Goal: Task Accomplishment & Management: Manage account settings

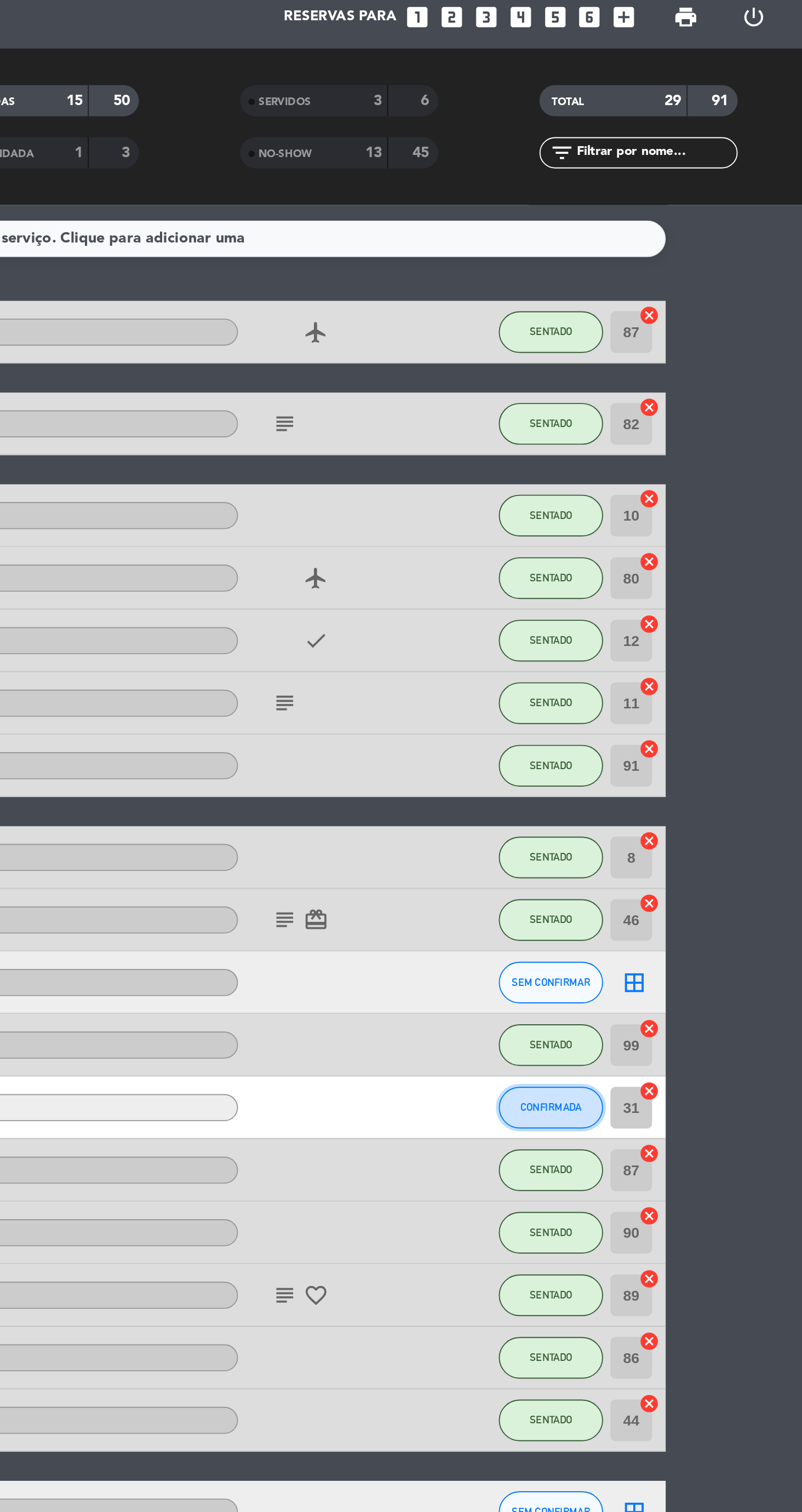
click at [683, 619] on span "CONFIRMADA" at bounding box center [669, 622] width 32 height 6
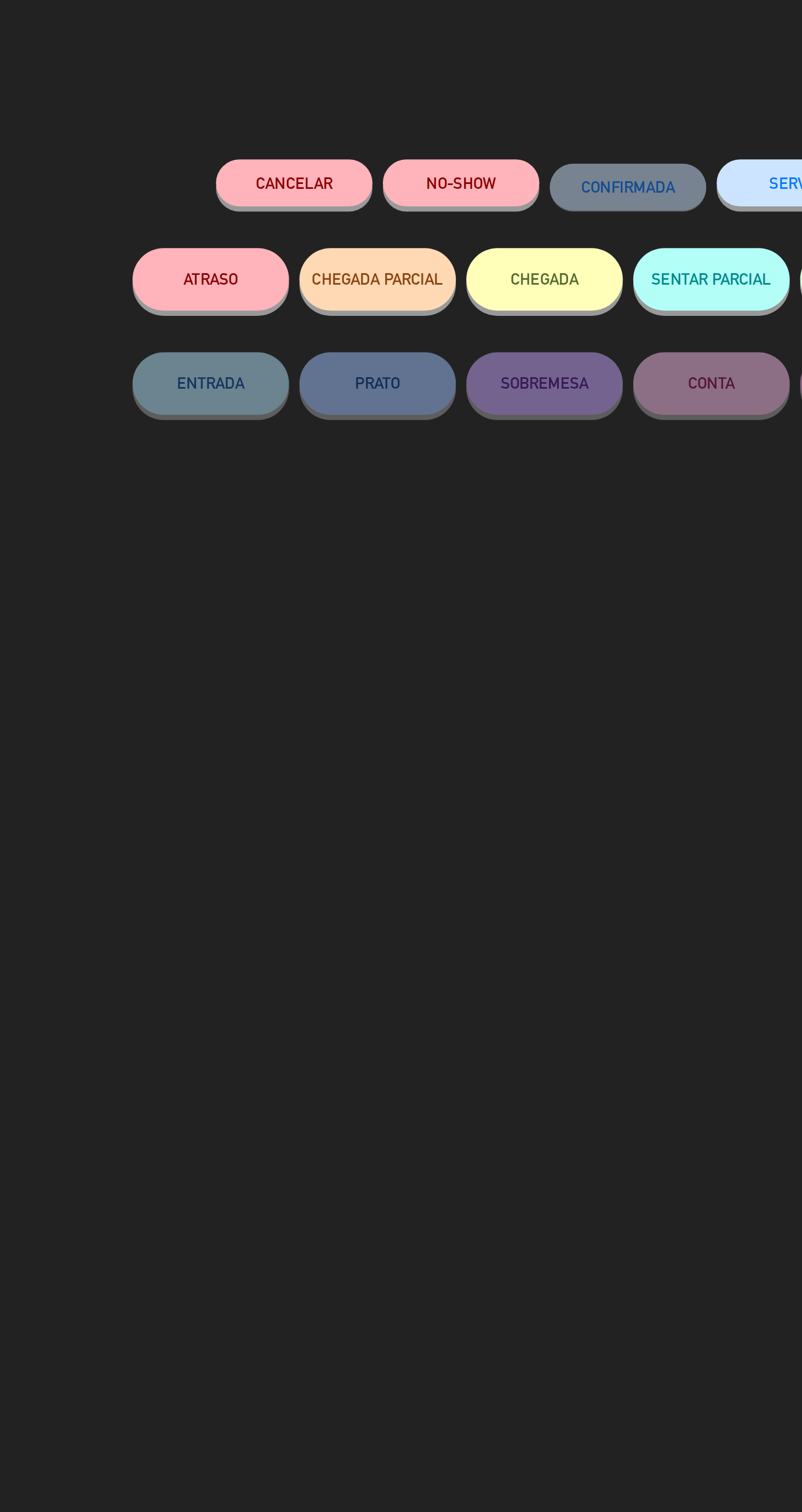
click at [357, 95] on button "NO-SHOW" at bounding box center [357, 96] width 82 height 25
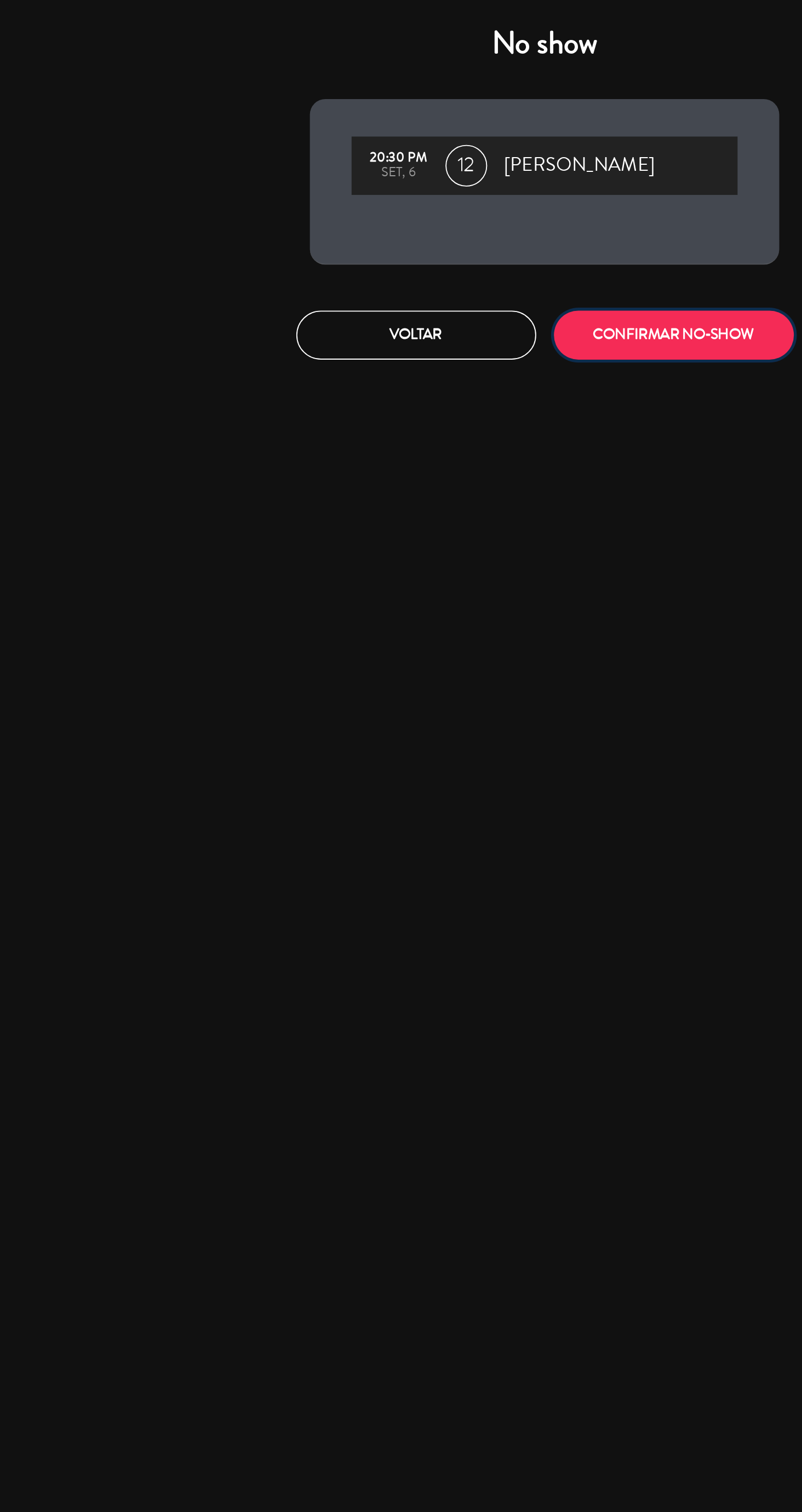
click at [475, 180] on button "CONFIRMAR NO-SHOW" at bounding box center [469, 176] width 126 height 25
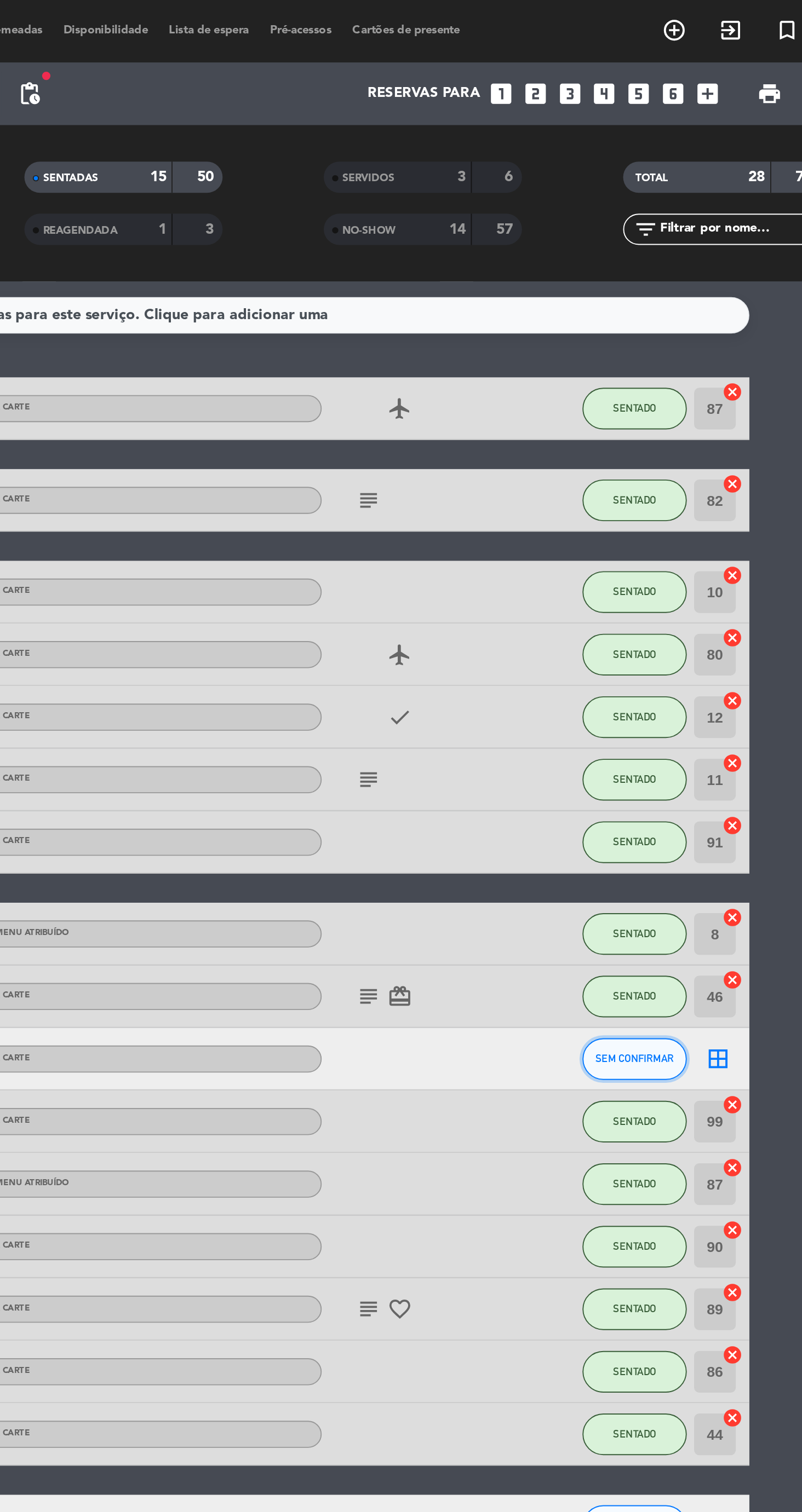
click at [684, 555] on span "SEM CONFIRMAR" at bounding box center [669, 556] width 41 height 6
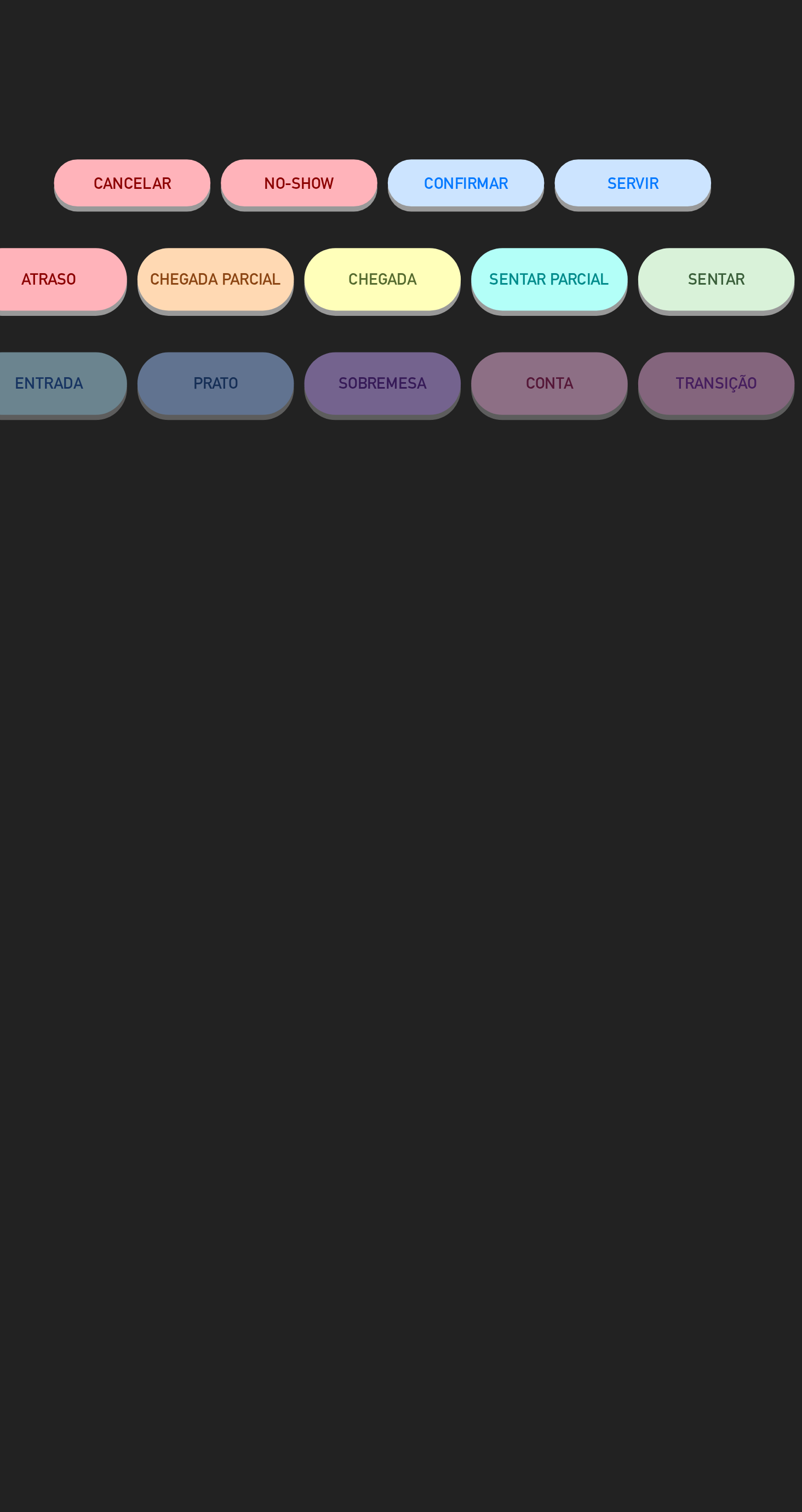
click at [364, 107] on button "NO-SHOW" at bounding box center [357, 96] width 82 height 25
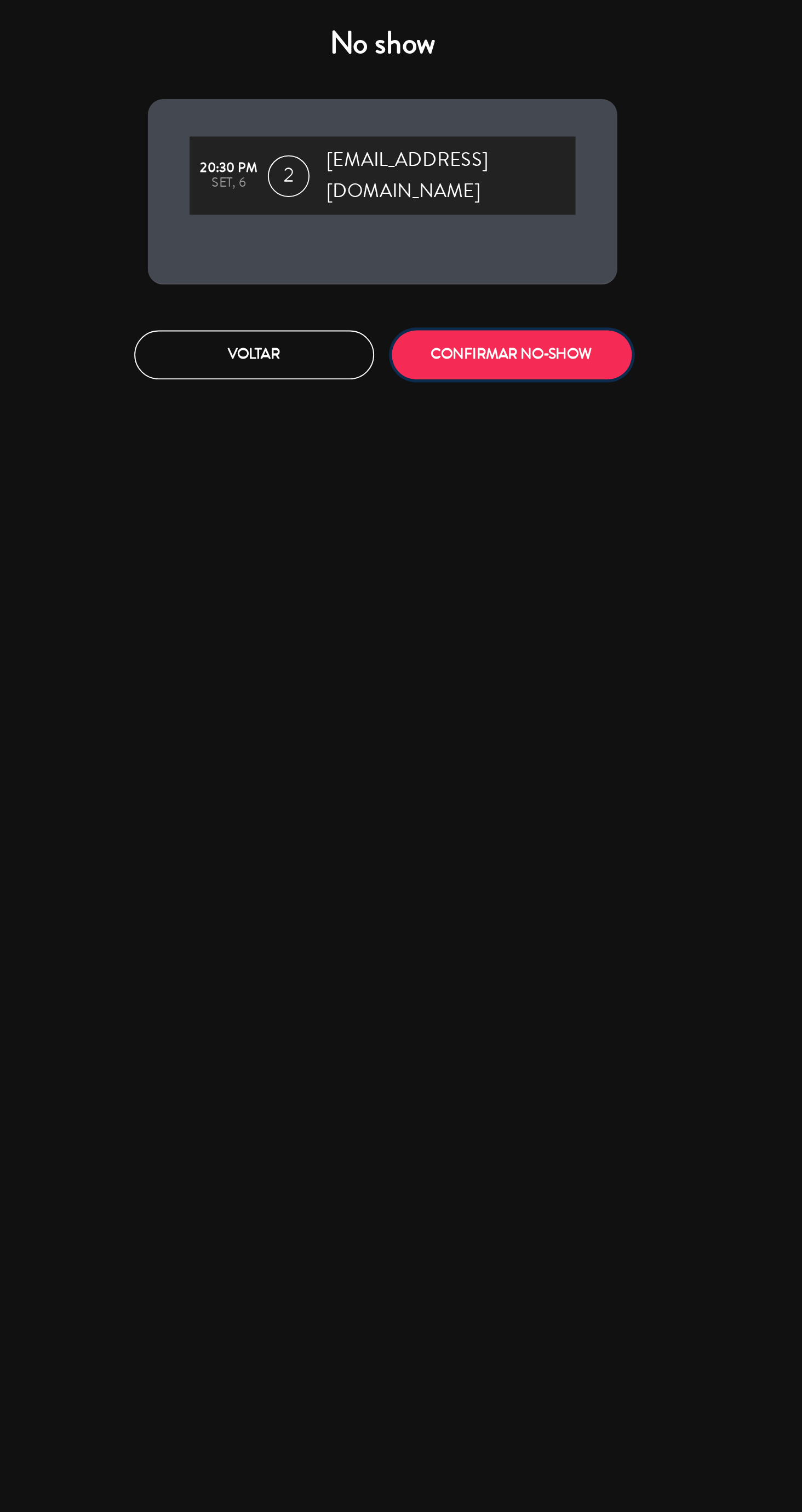
click at [479, 174] on button "CONFIRMAR NO-SHOW" at bounding box center [469, 187] width 126 height 25
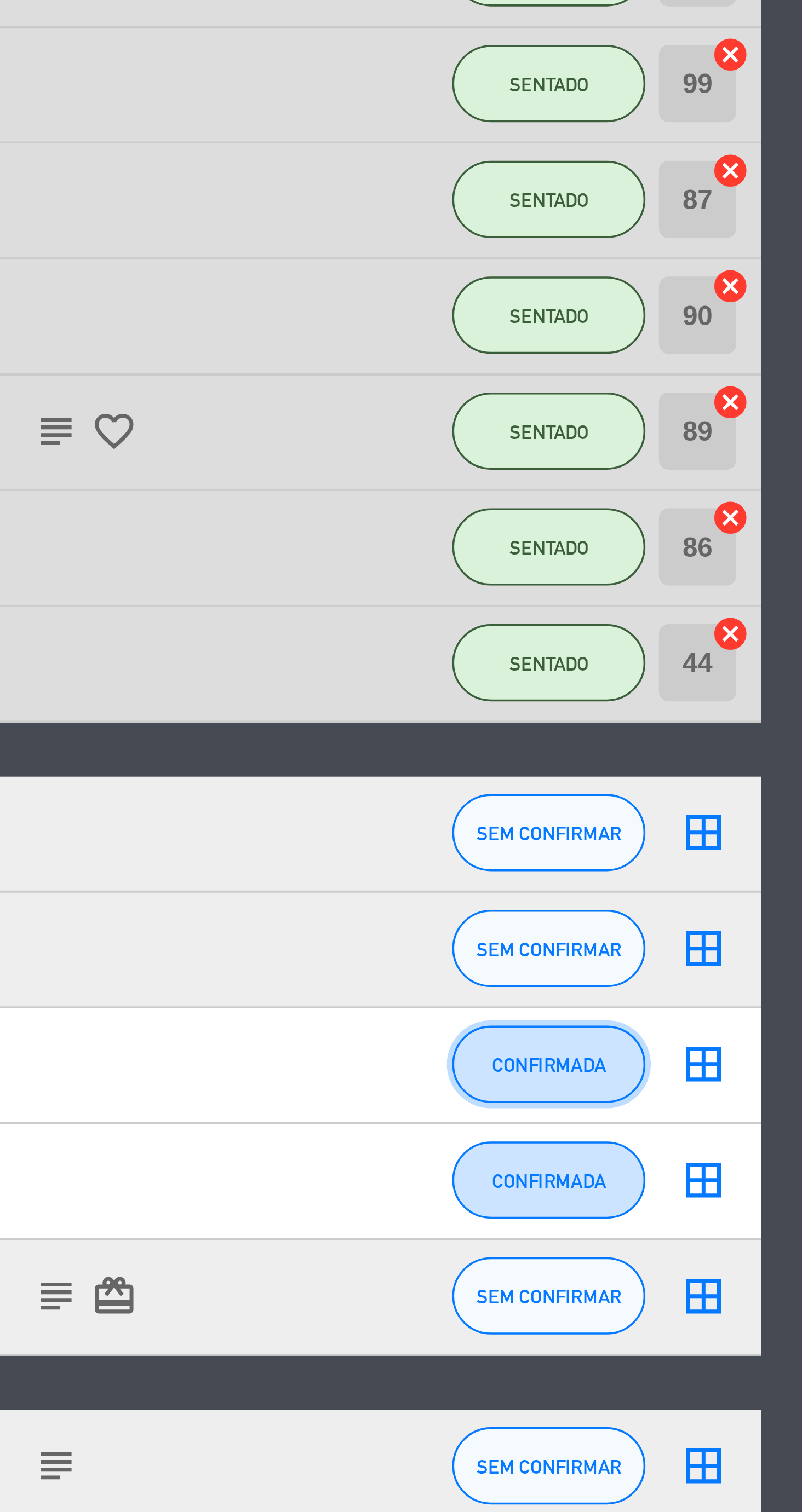
click at [669, 868] on button "CONFIRMADA" at bounding box center [669, 877] width 55 height 22
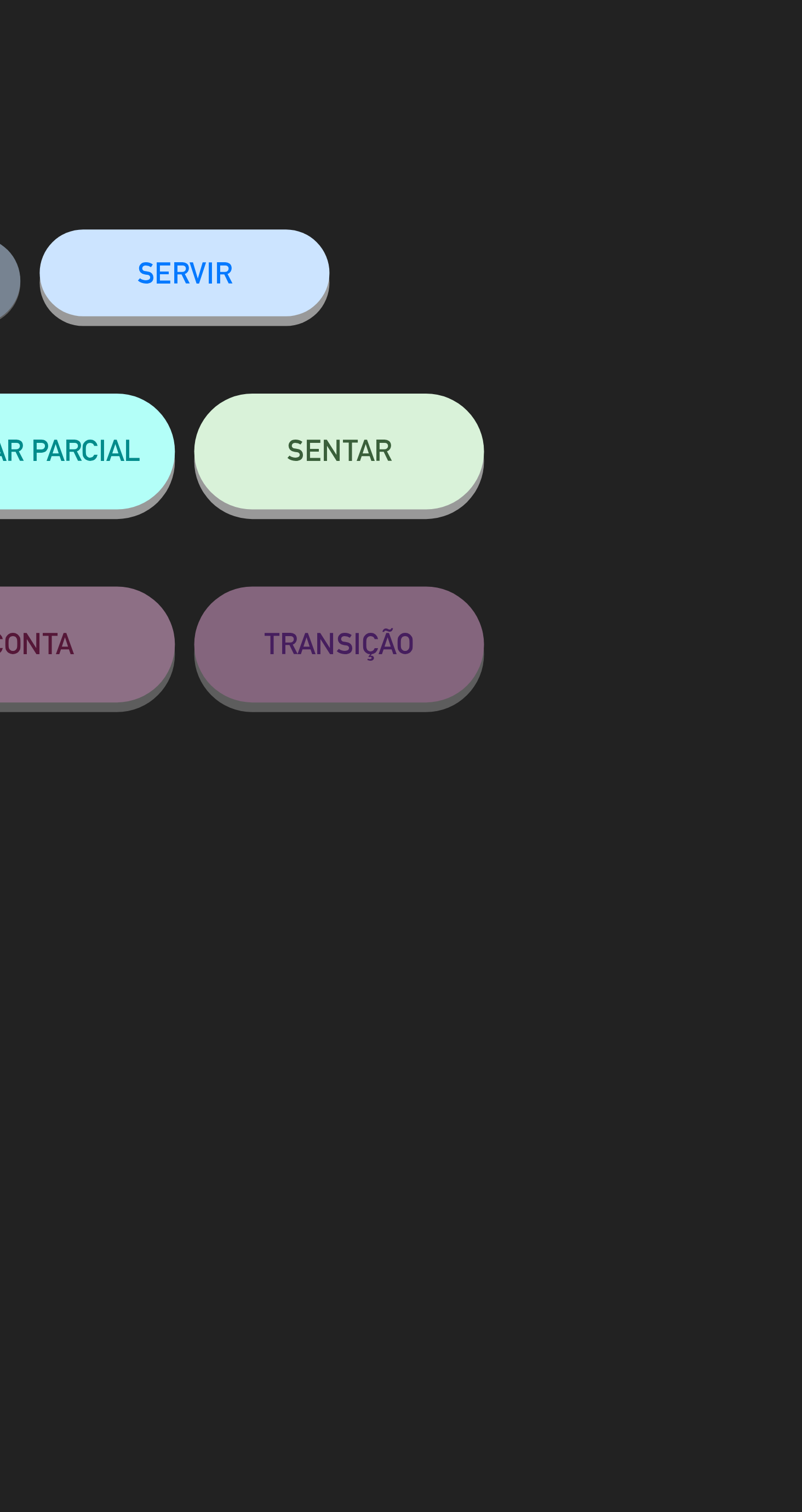
click at [580, 147] on span "SENTAR" at bounding box center [576, 146] width 30 height 9
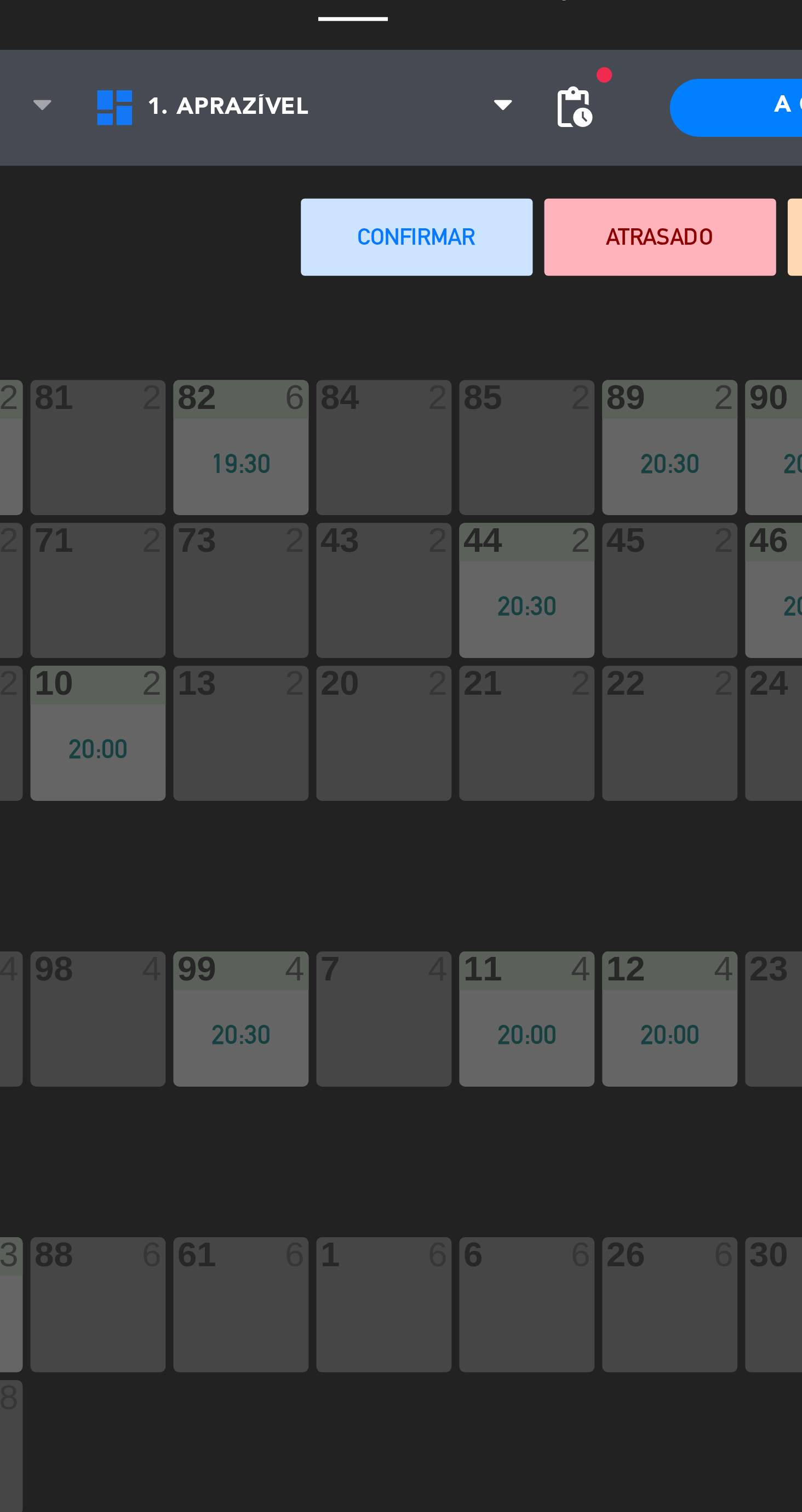
click at [317, 142] on div "84 2" at bounding box center [328, 145] width 38 height 38
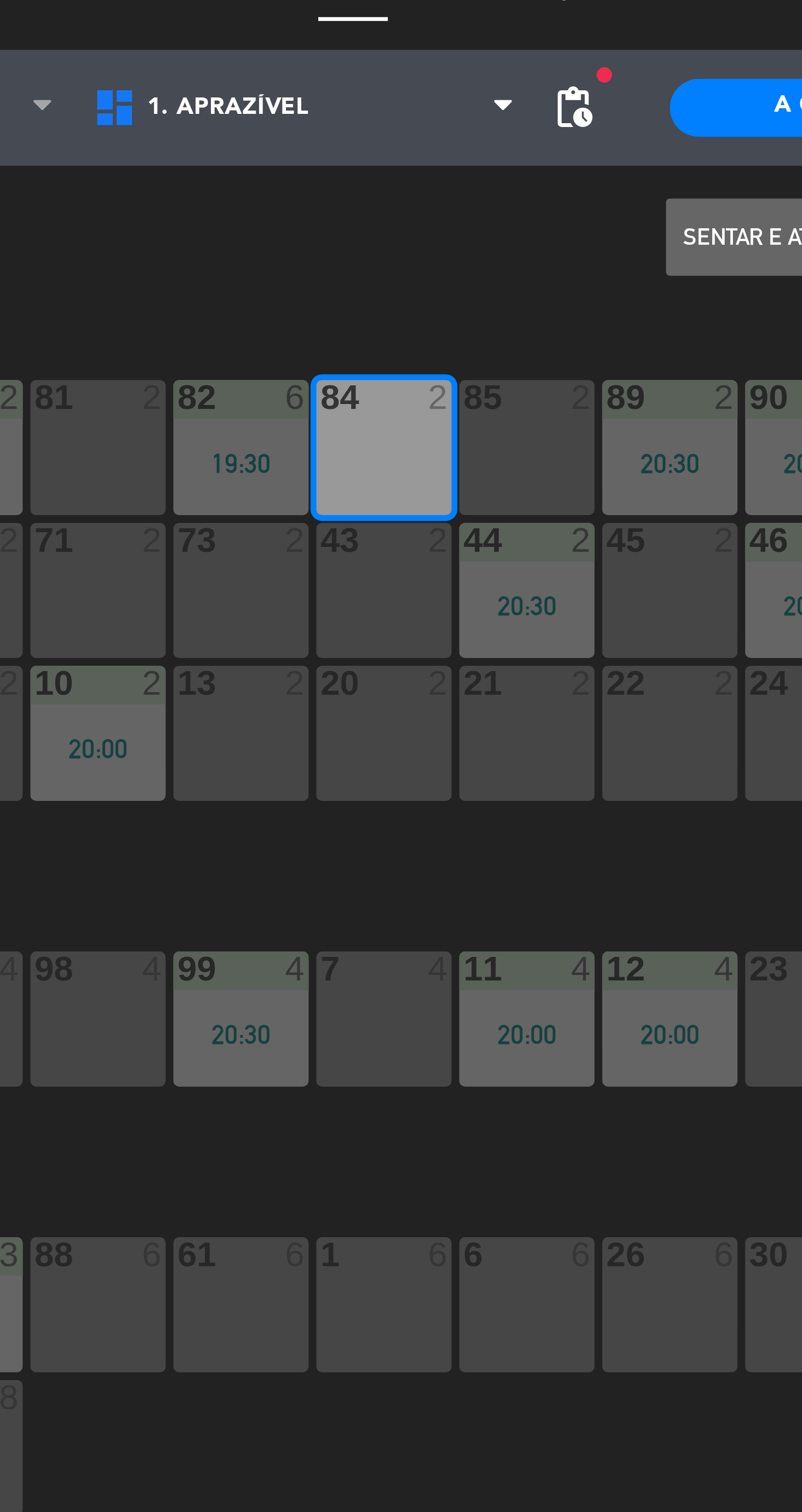
click at [423, 82] on button "Sentar e Atribuir" at bounding box center [441, 86] width 66 height 22
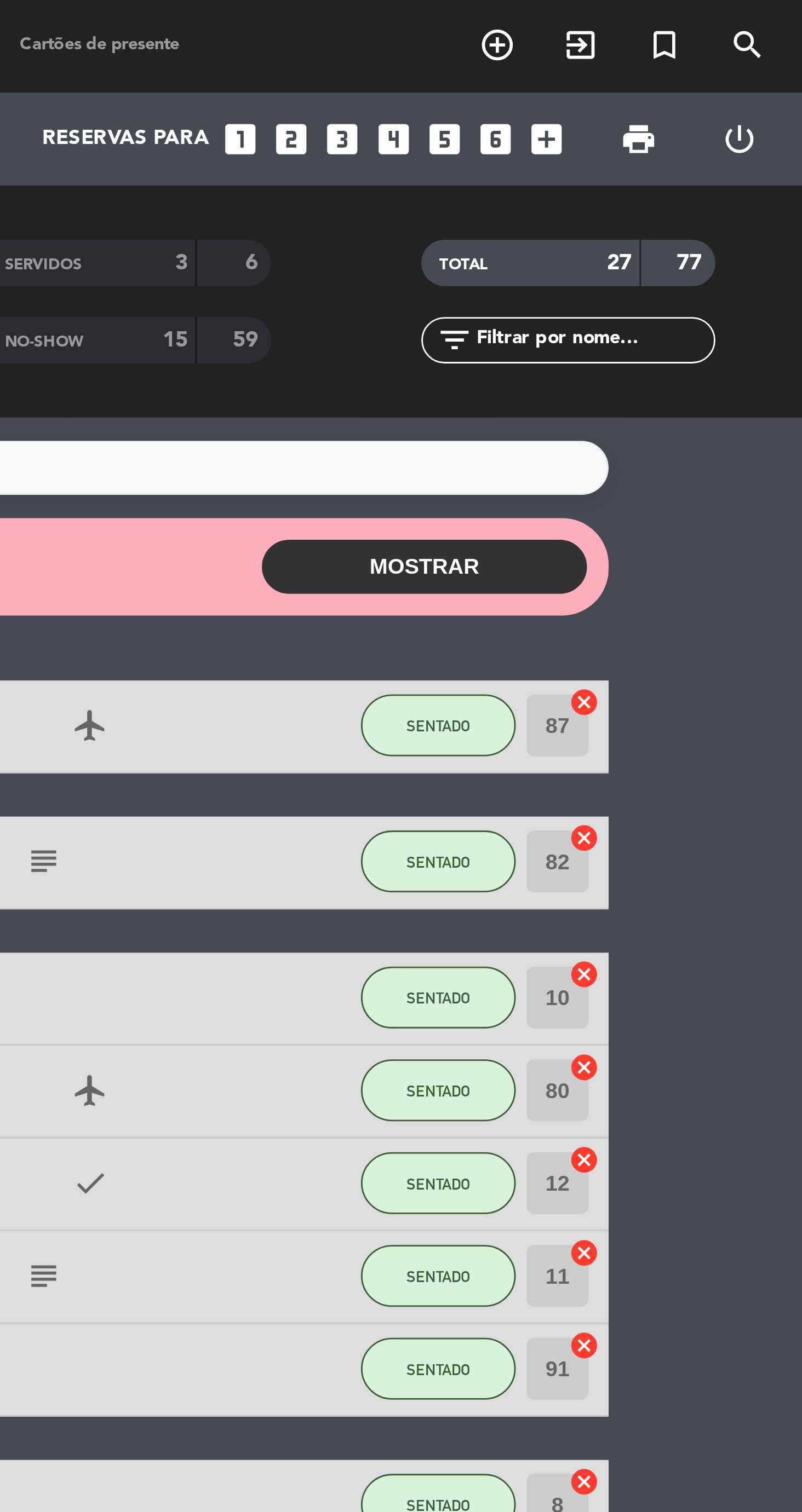
click at [674, 206] on button "MOSTRAR" at bounding box center [664, 201] width 115 height 19
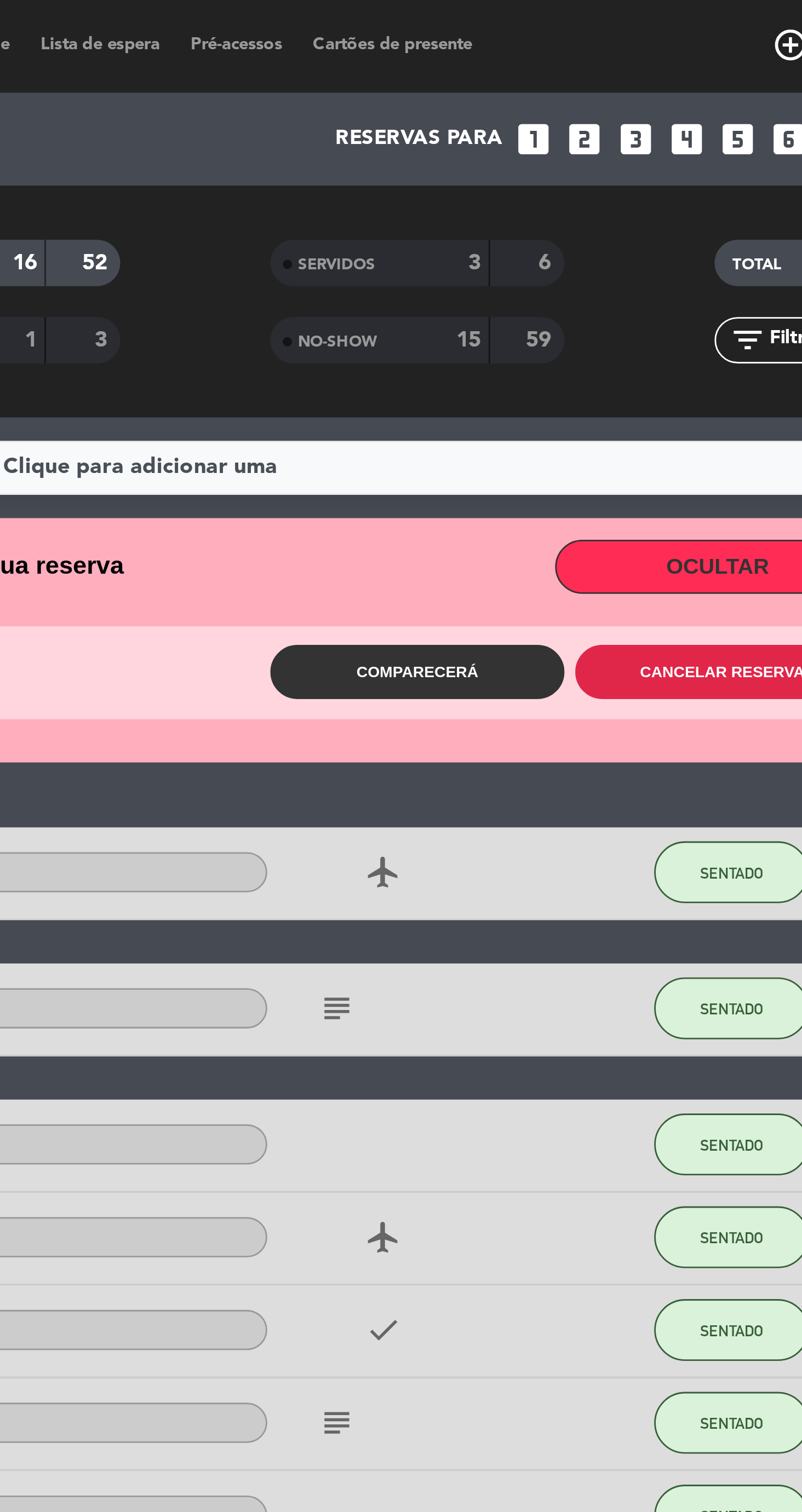
click at [666, 236] on button "Cancelar reserva" at bounding box center [666, 238] width 104 height 19
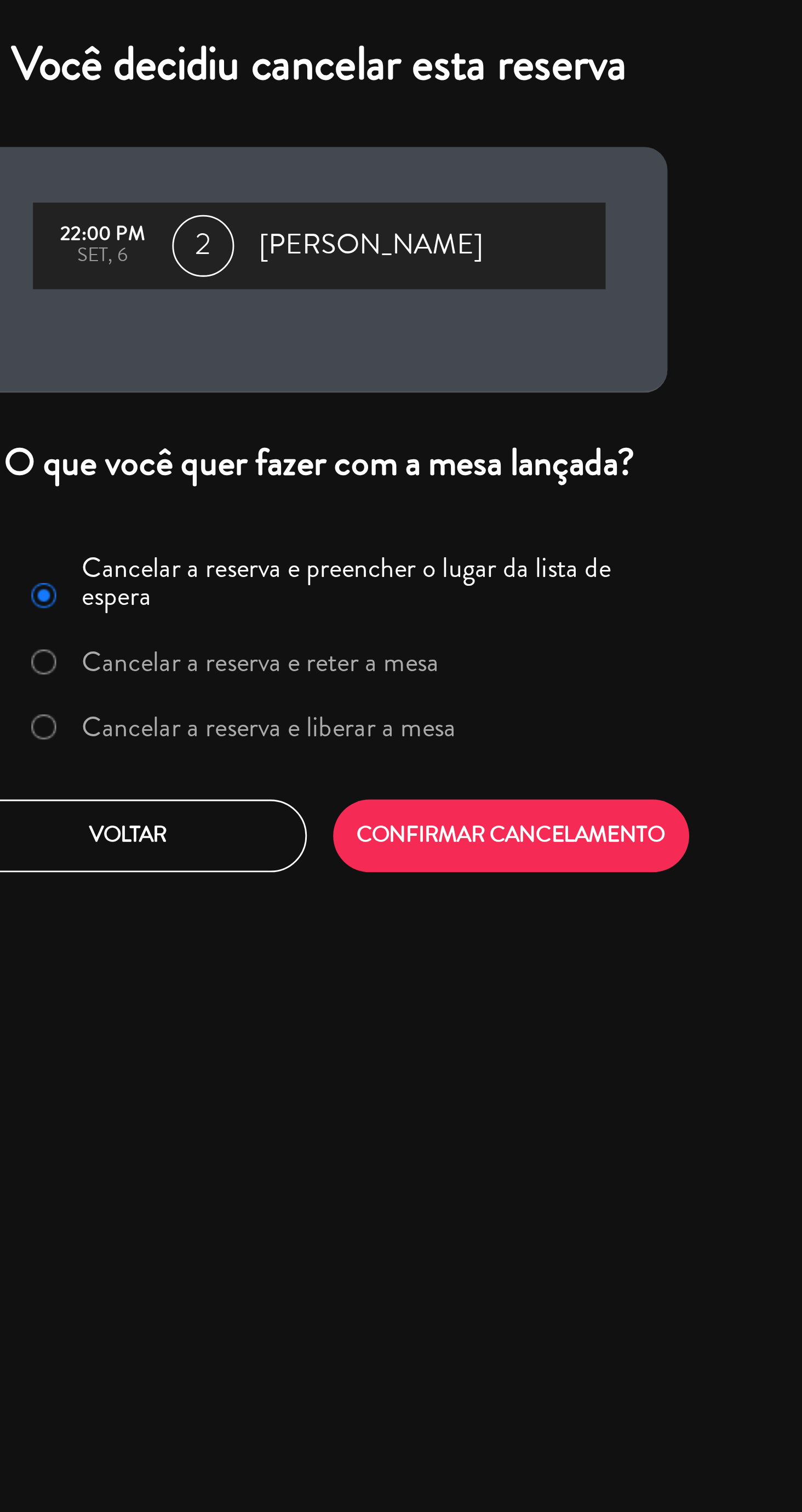
click at [402, 260] on label "Cancelar a reserva e liberar a mesa" at bounding box center [383, 257] width 133 height 10
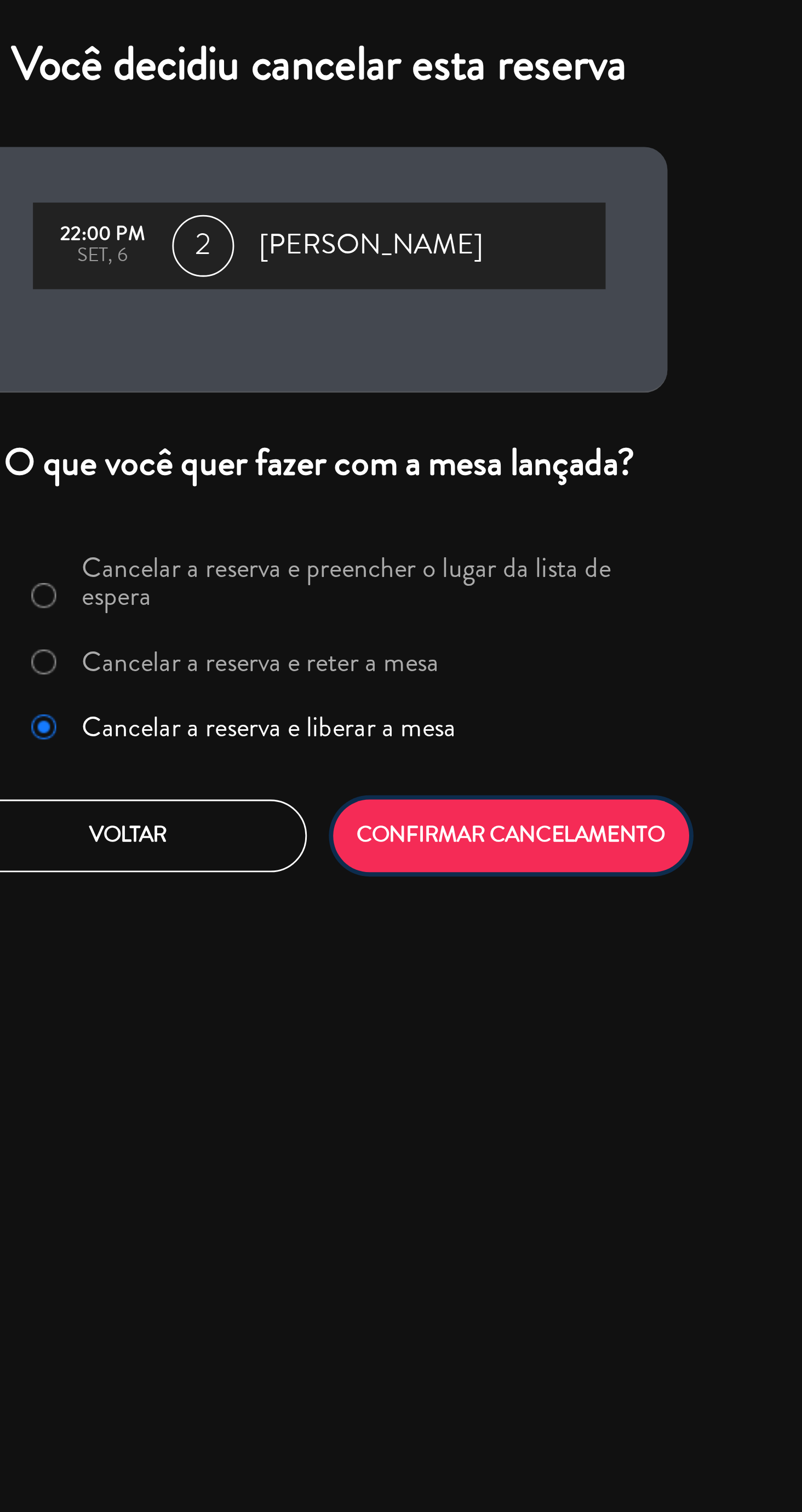
click at [463, 300] on button "CONFIRMAR CANCELAMENTO" at bounding box center [469, 295] width 126 height 25
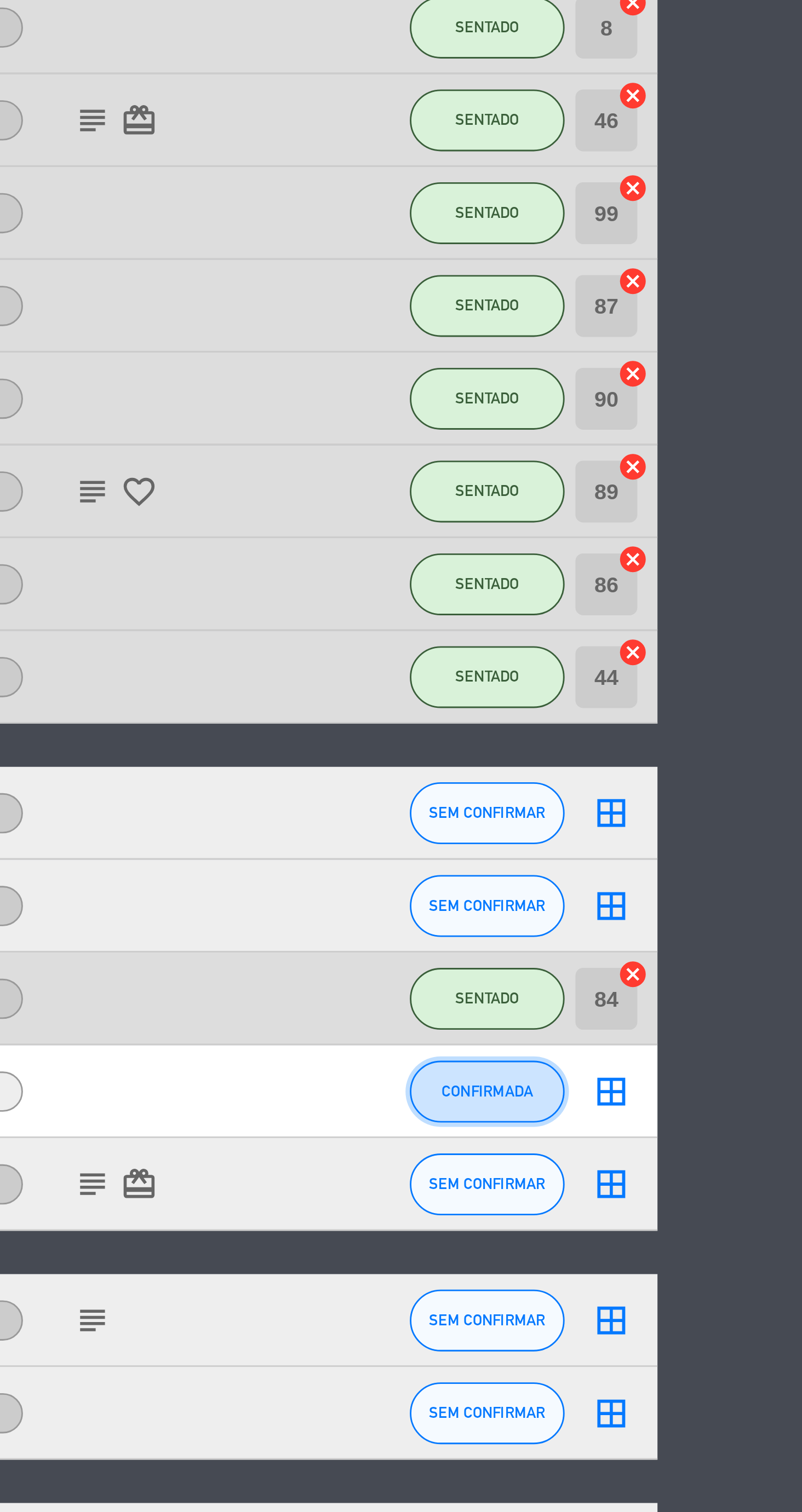
click at [675, 874] on button "CONFIRMADA" at bounding box center [669, 867] width 55 height 22
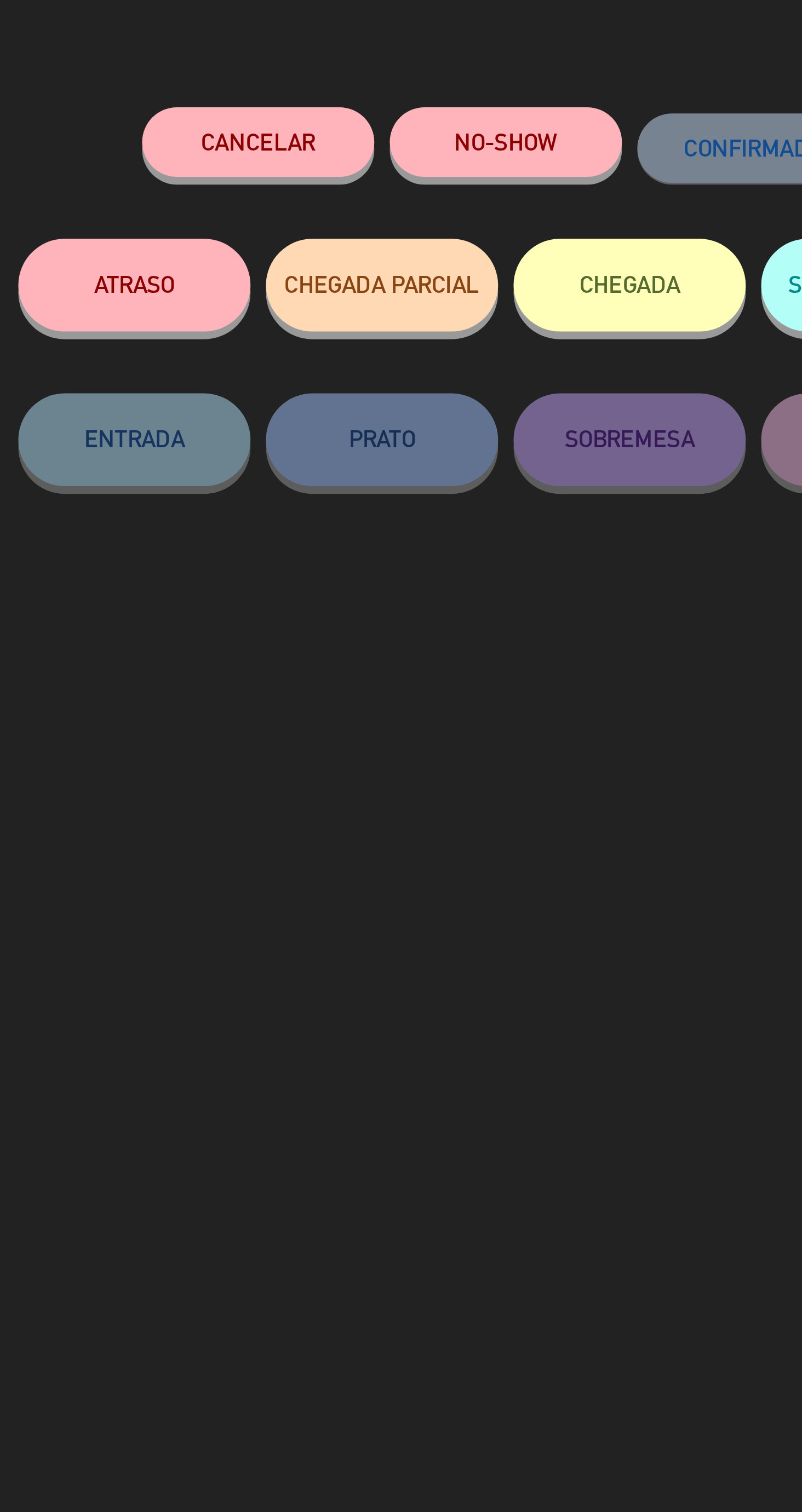
click at [243, 156] on button "ATRASO" at bounding box center [226, 147] width 82 height 33
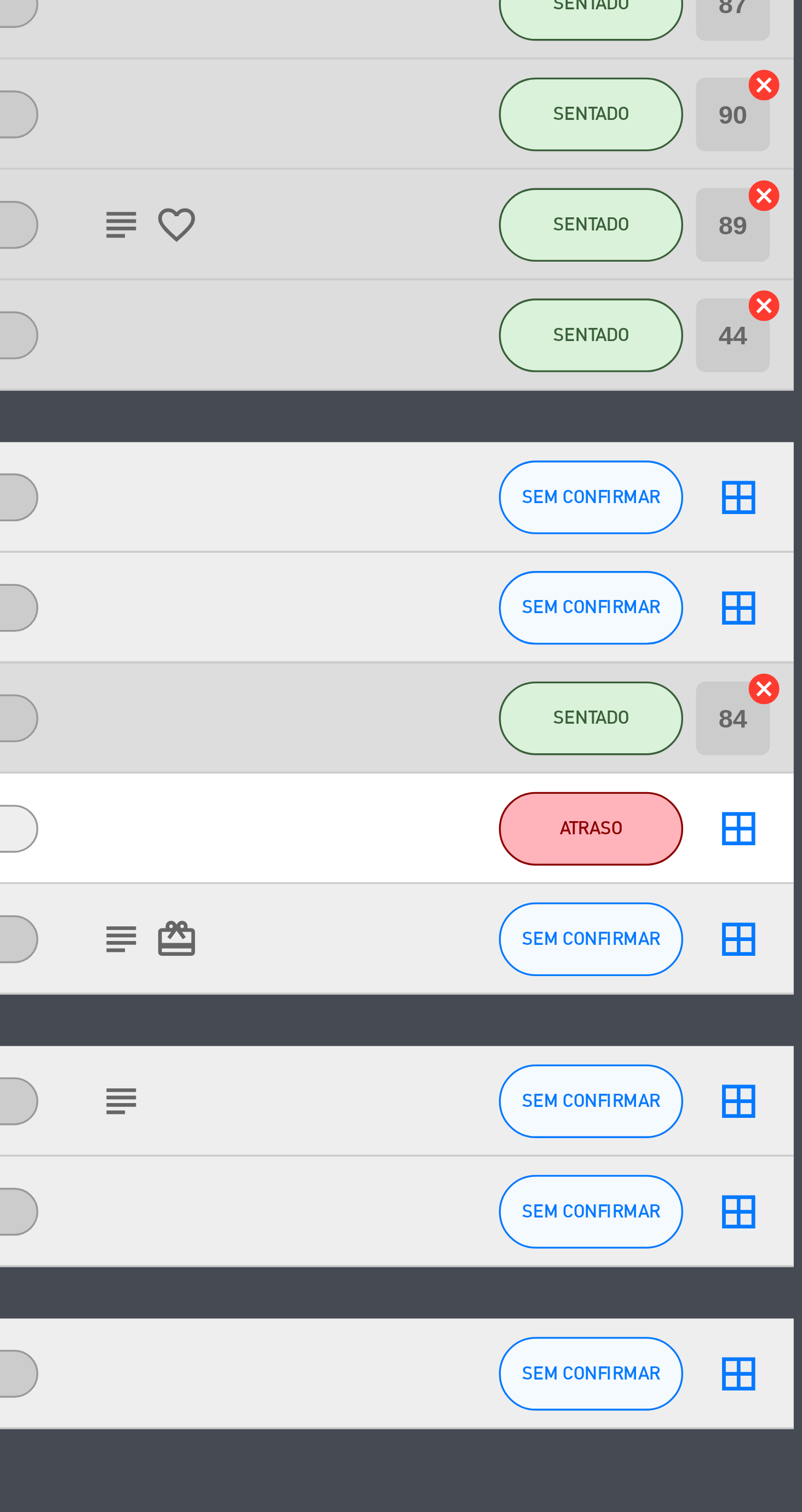
click at [526, 934] on div "18:30 [DATE] 4 [PERSON_NAME] 1 Visita Menu À La Carte airplanemode_active SENTA…" at bounding box center [400, 589] width 657 height 782
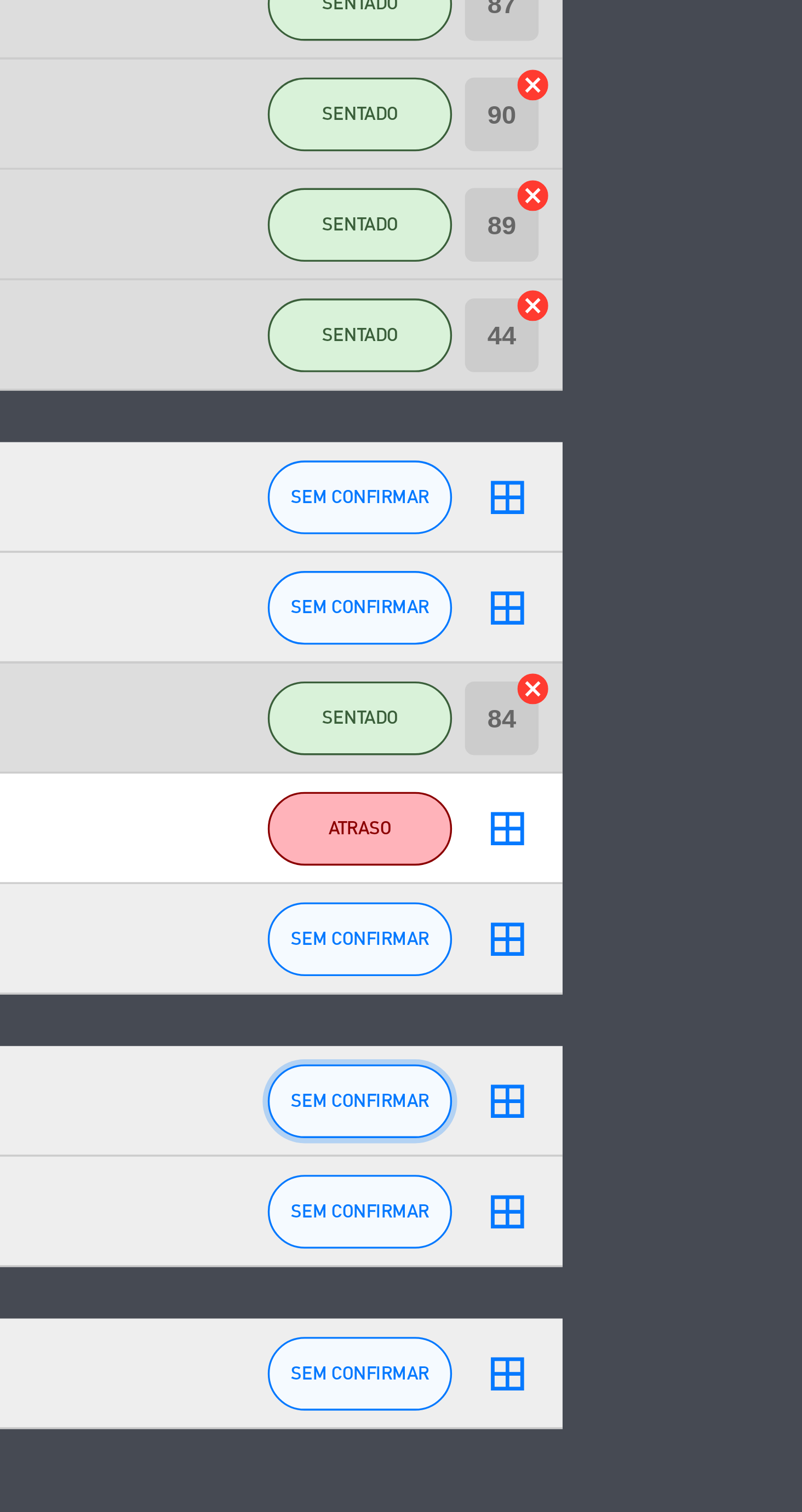
click at [680, 882] on span "SEM CONFIRMAR" at bounding box center [669, 882] width 41 height 6
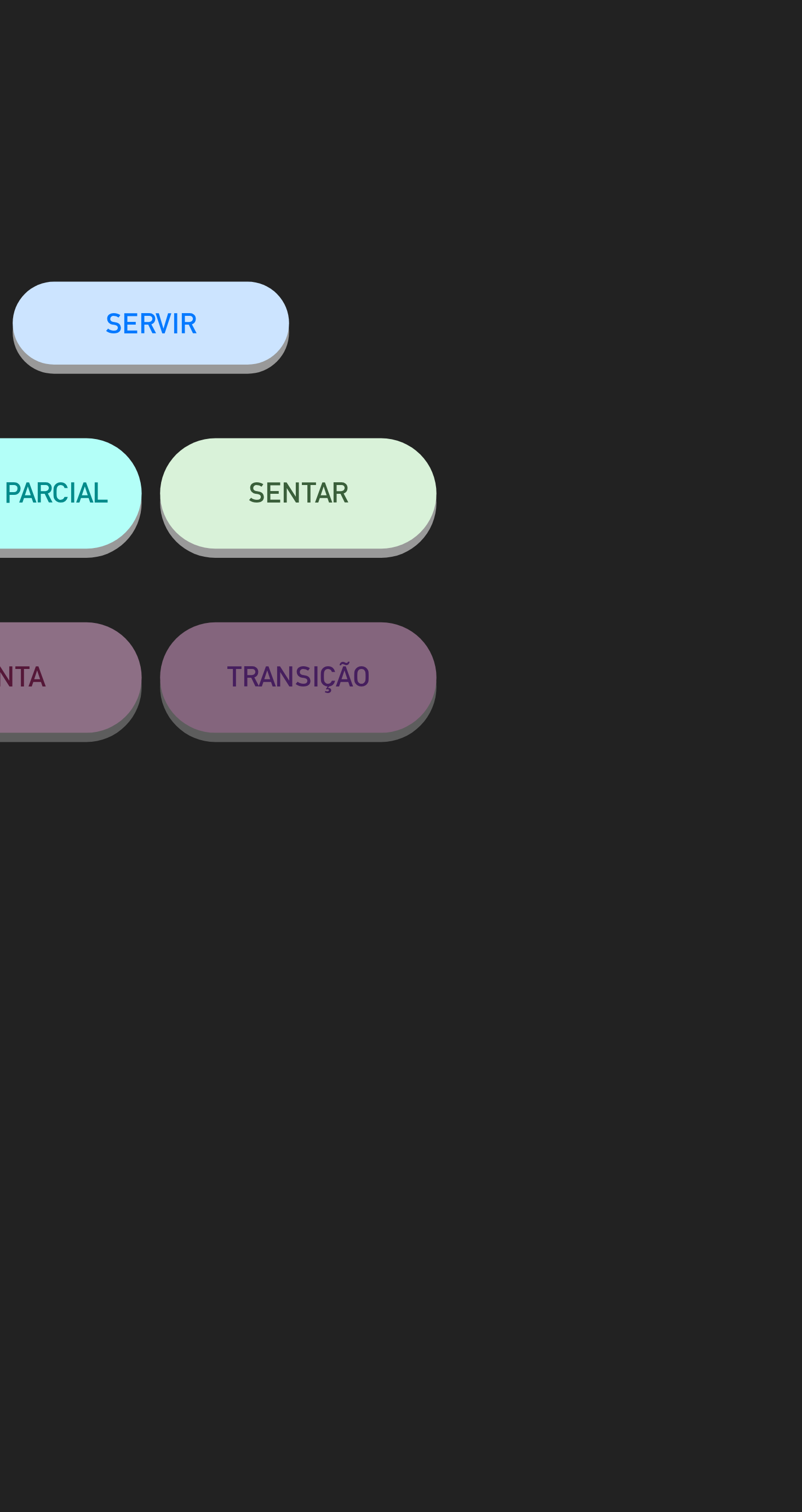
click at [588, 150] on span "SENTAR" at bounding box center [576, 146] width 30 height 9
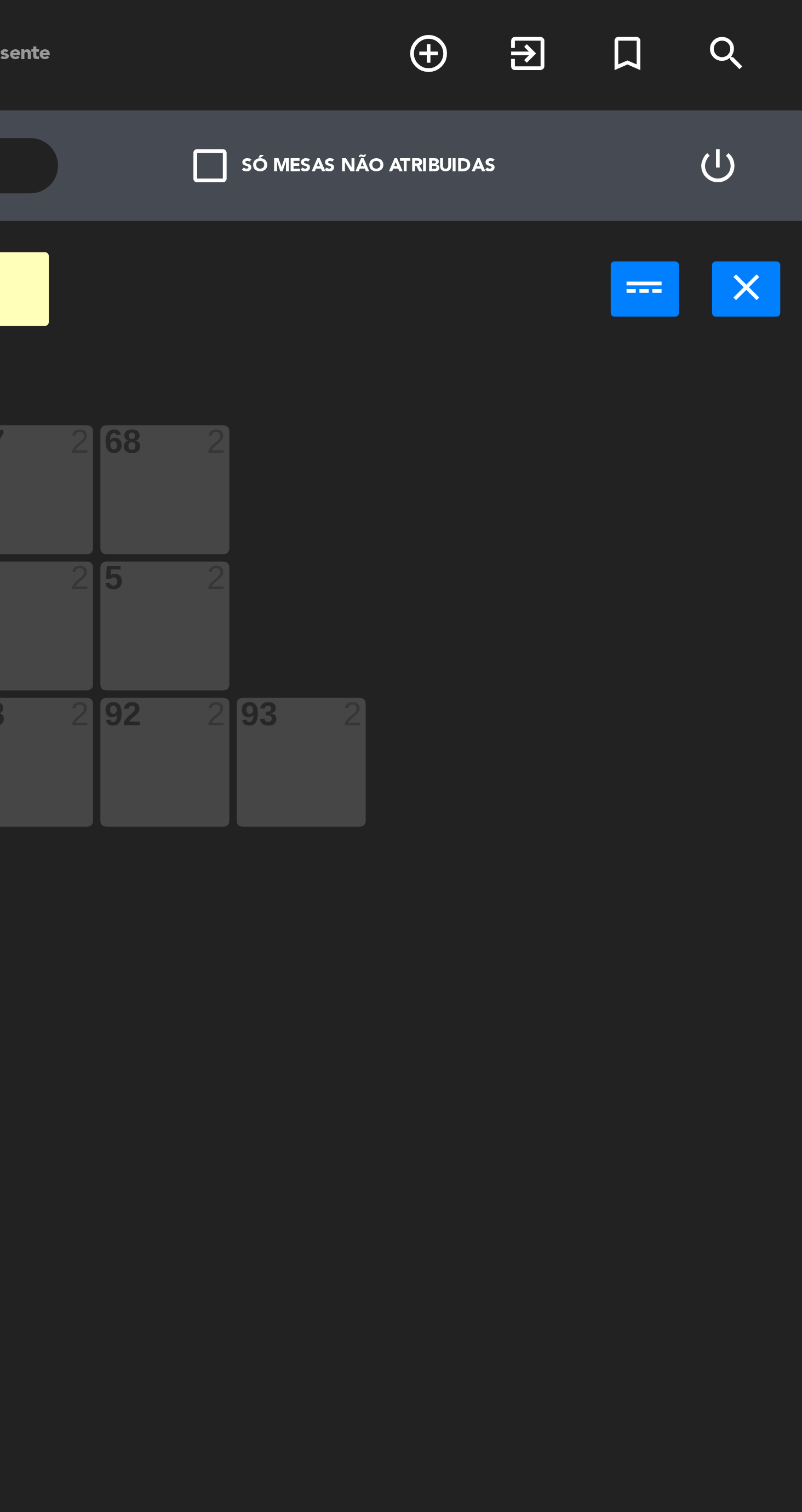
click at [790, 84] on icon "close" at bounding box center [785, 85] width 13 height 13
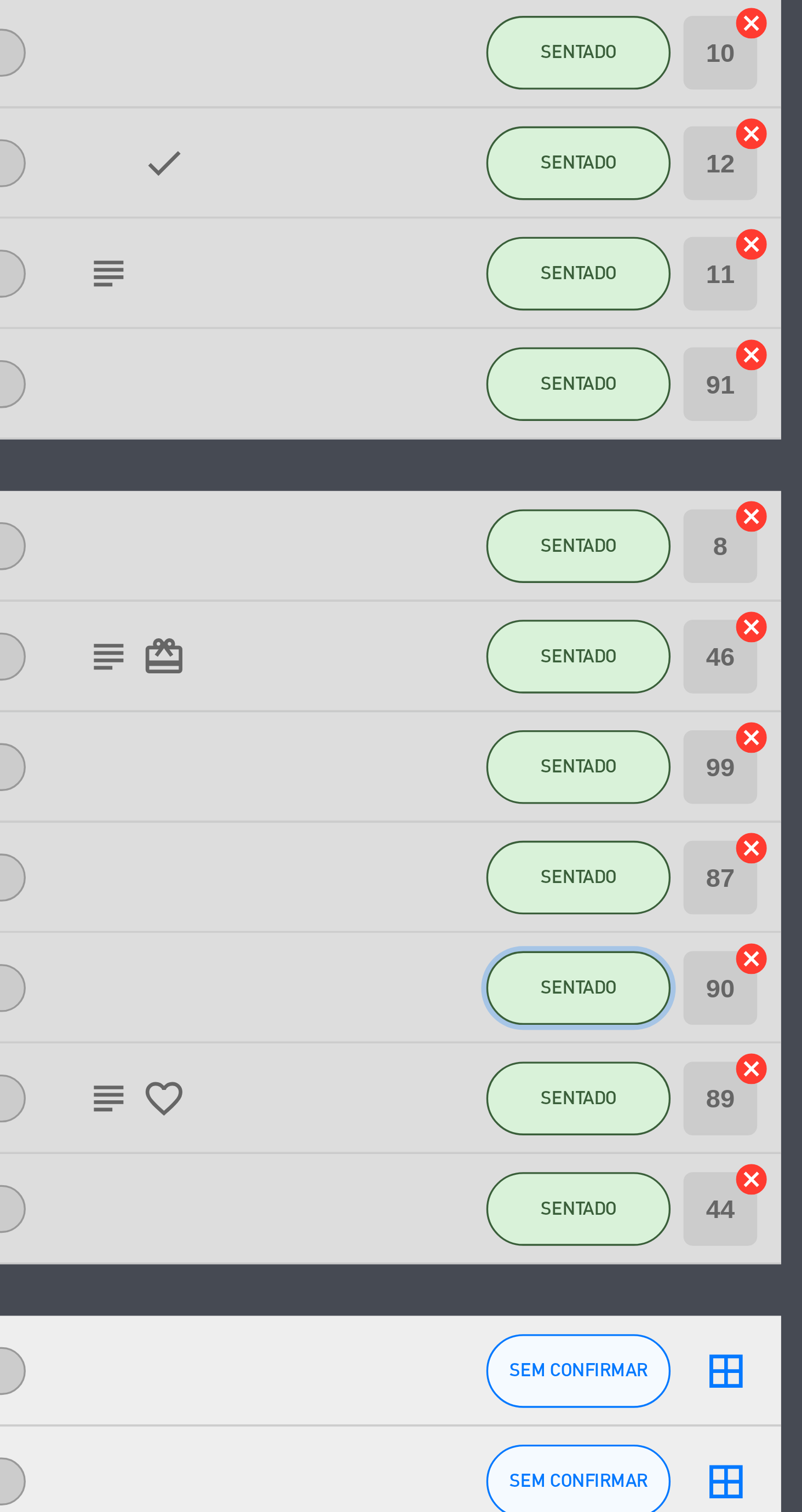
click at [675, 587] on span "SENTADO" at bounding box center [669, 589] width 22 height 6
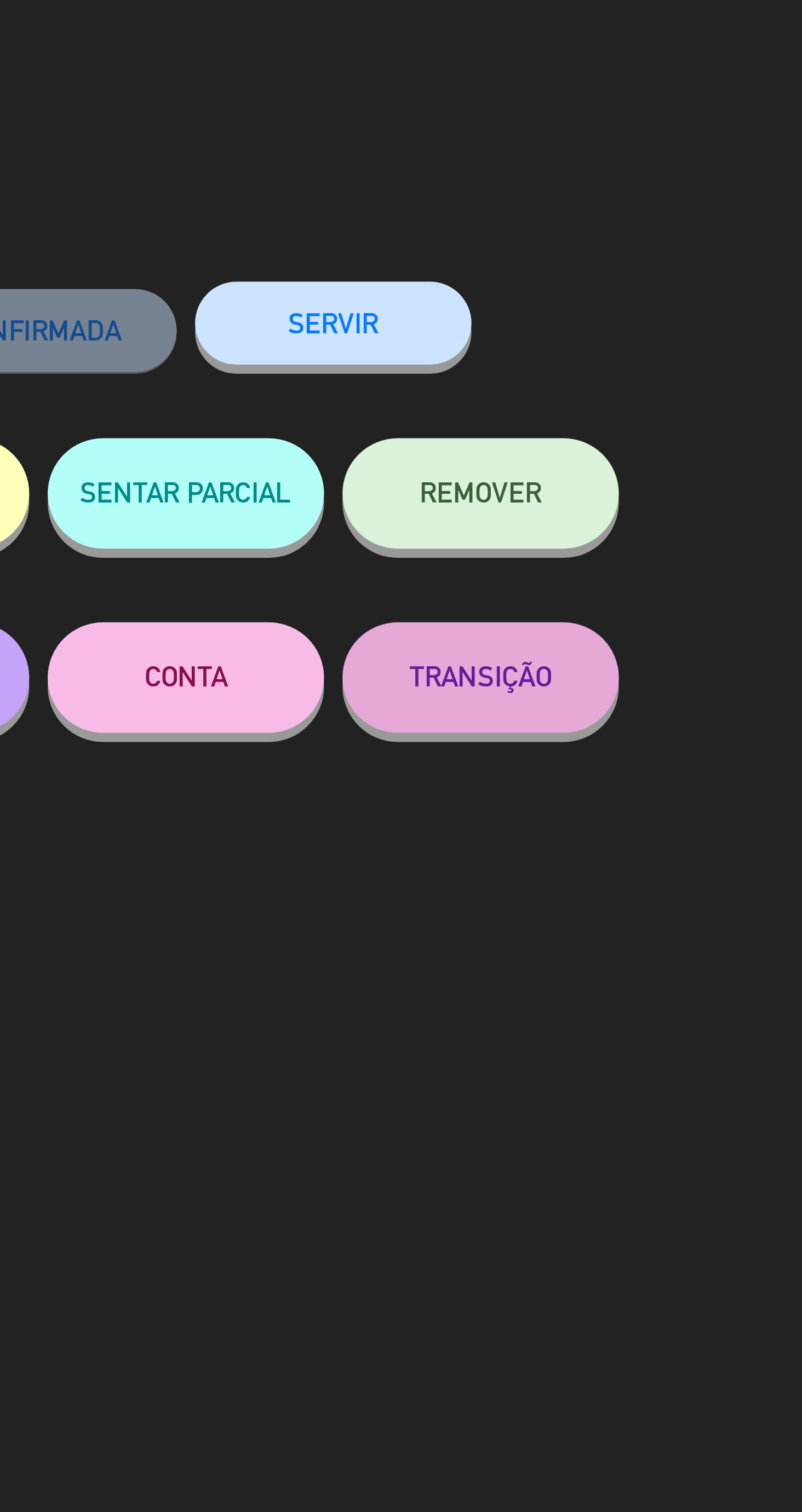
click at [546, 101] on button "SERVIR" at bounding box center [532, 96] width 82 height 25
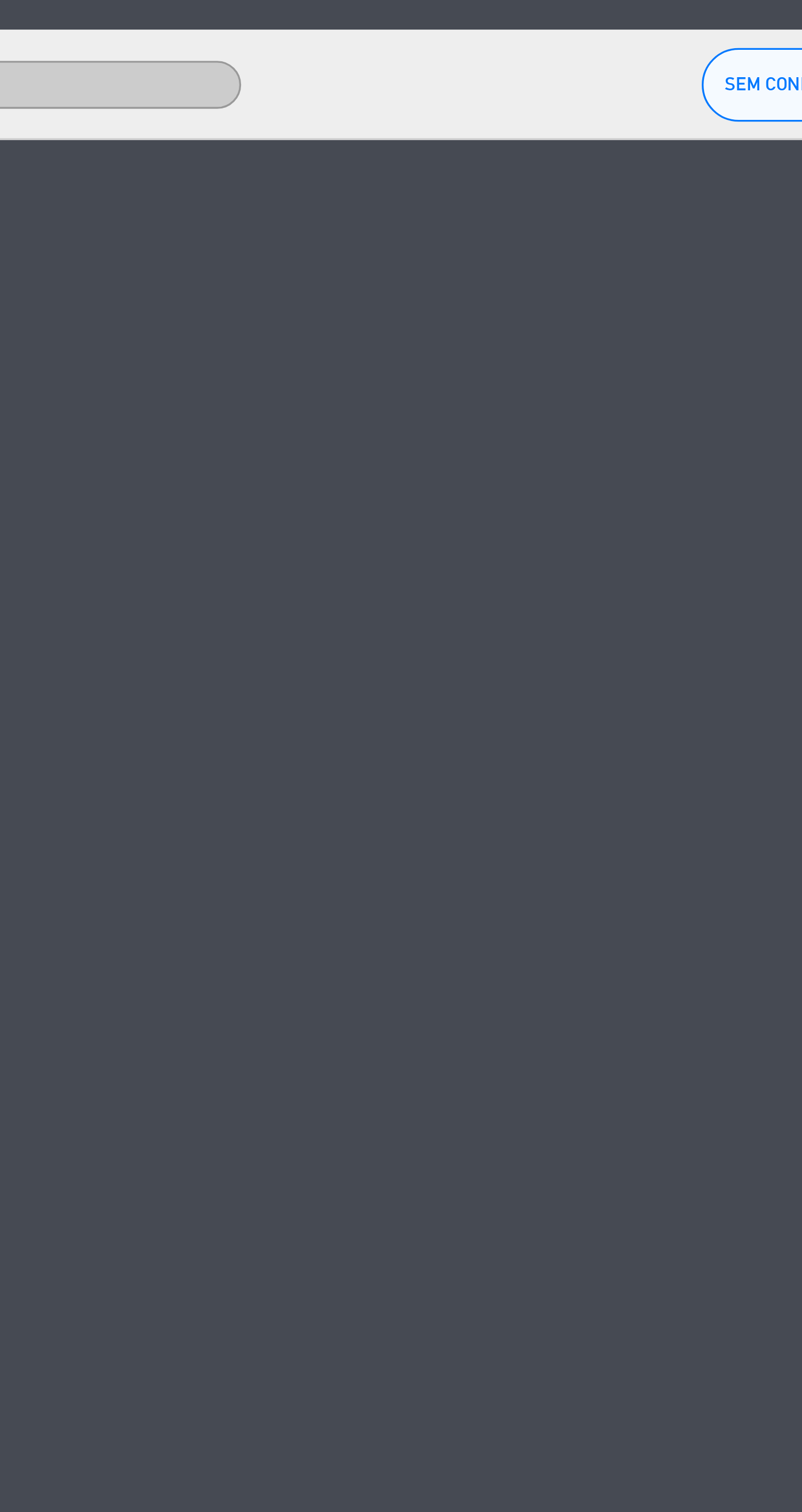
scroll to position [76, 0]
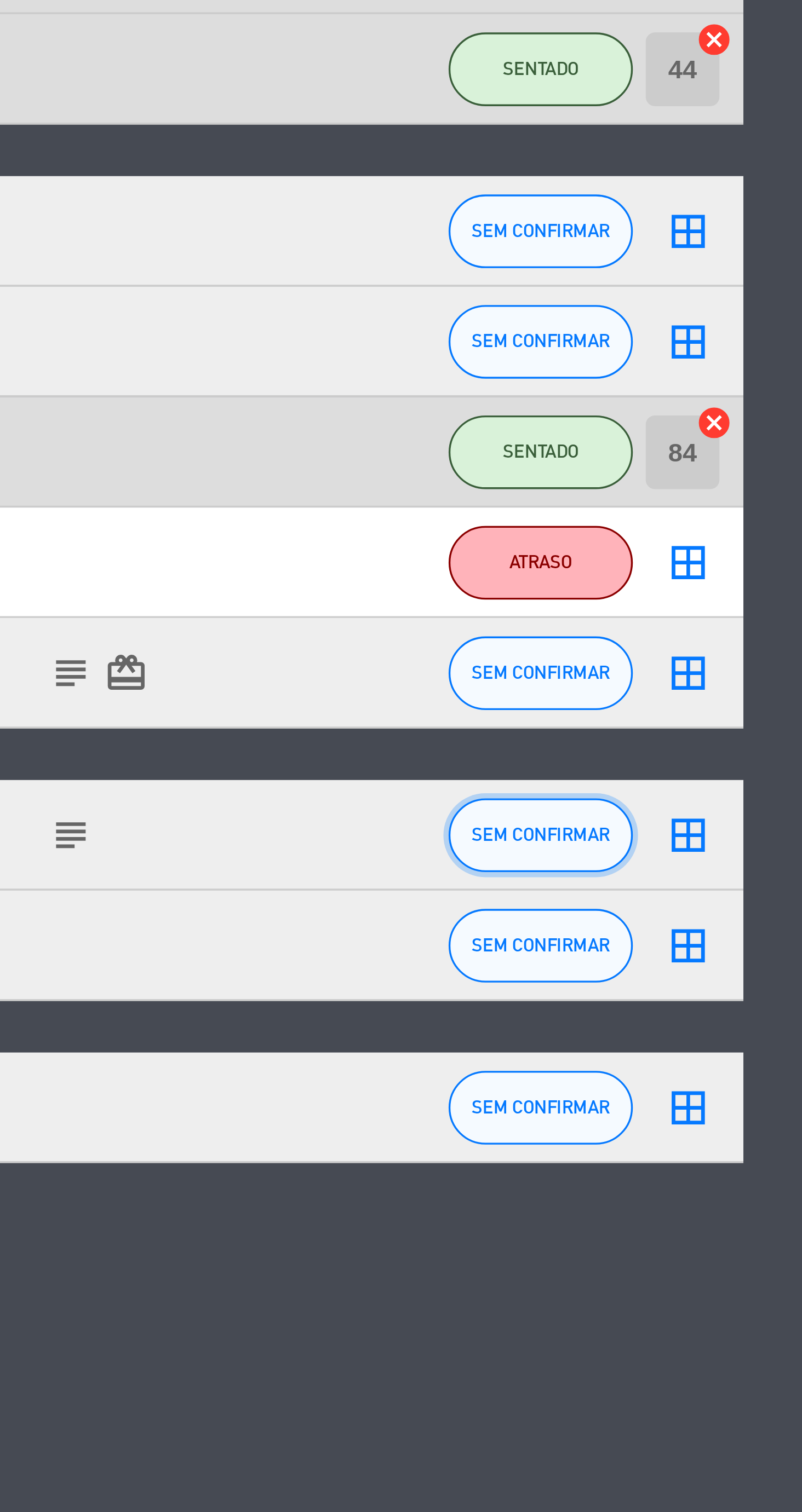
click at [676, 847] on span "SEM CONFIRMAR" at bounding box center [669, 850] width 41 height 6
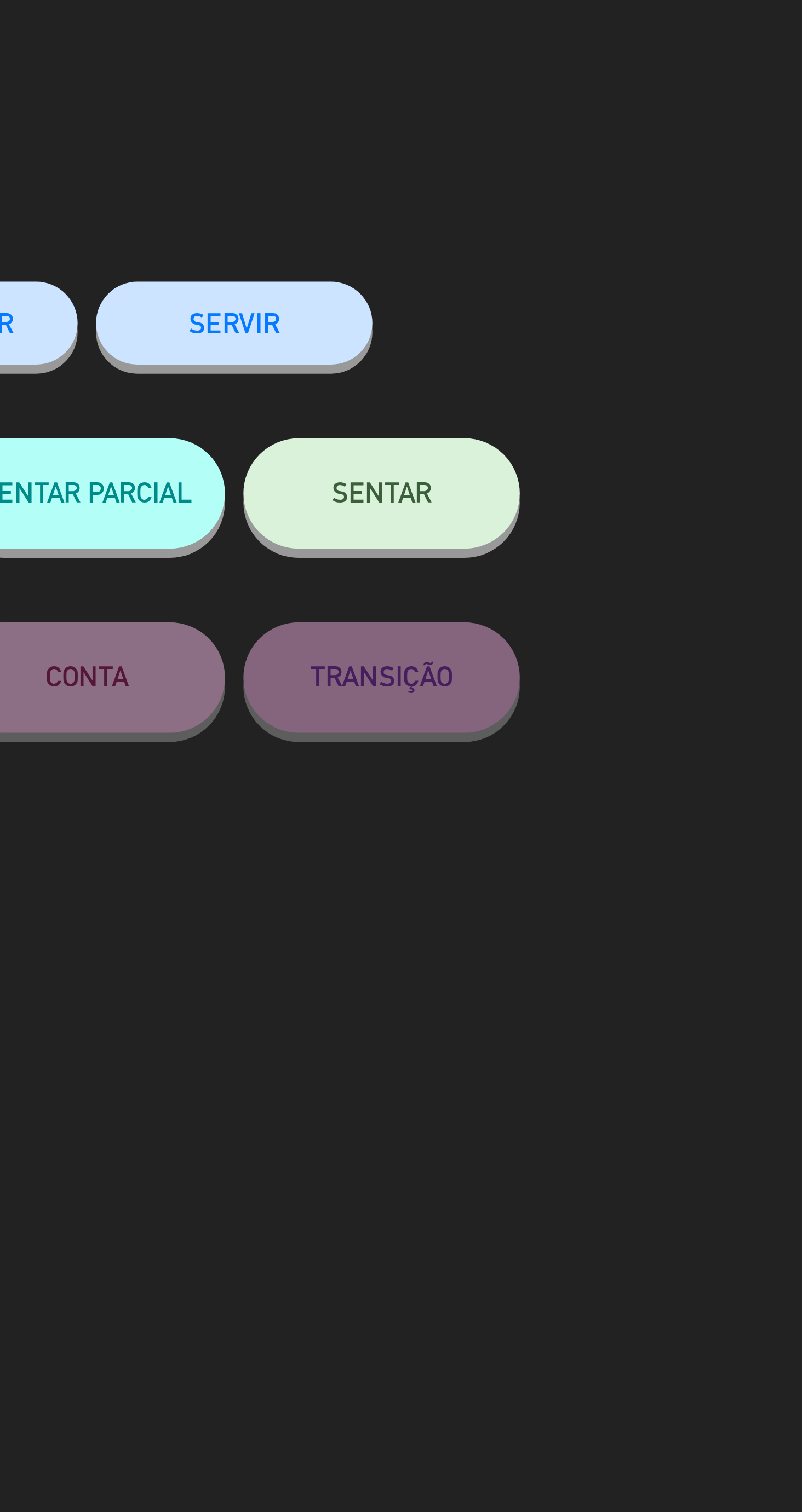
click at [595, 150] on button "SENTAR" at bounding box center [576, 147] width 82 height 33
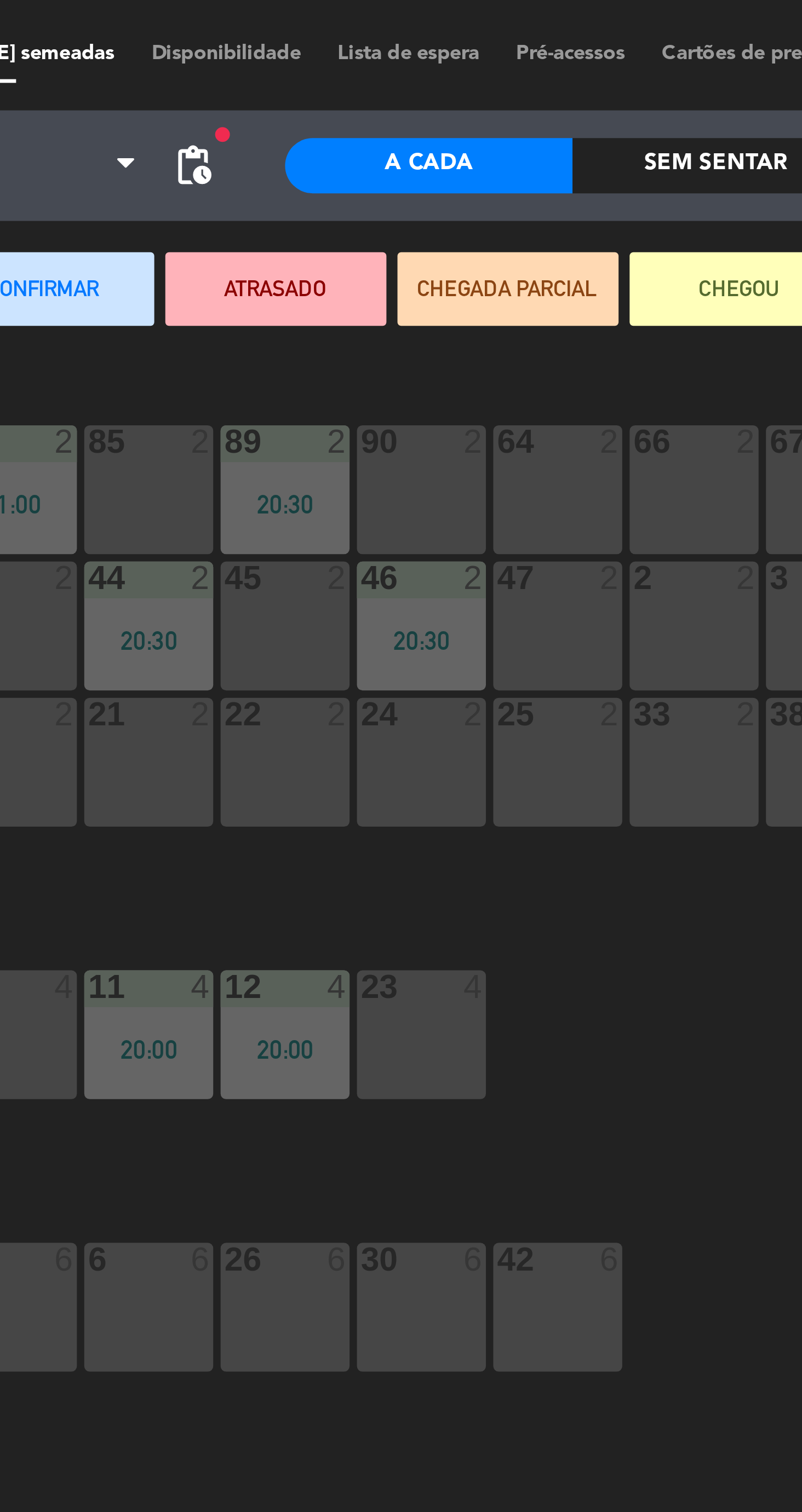
click at [452, 146] on div "90 2" at bounding box center [449, 145] width 38 height 38
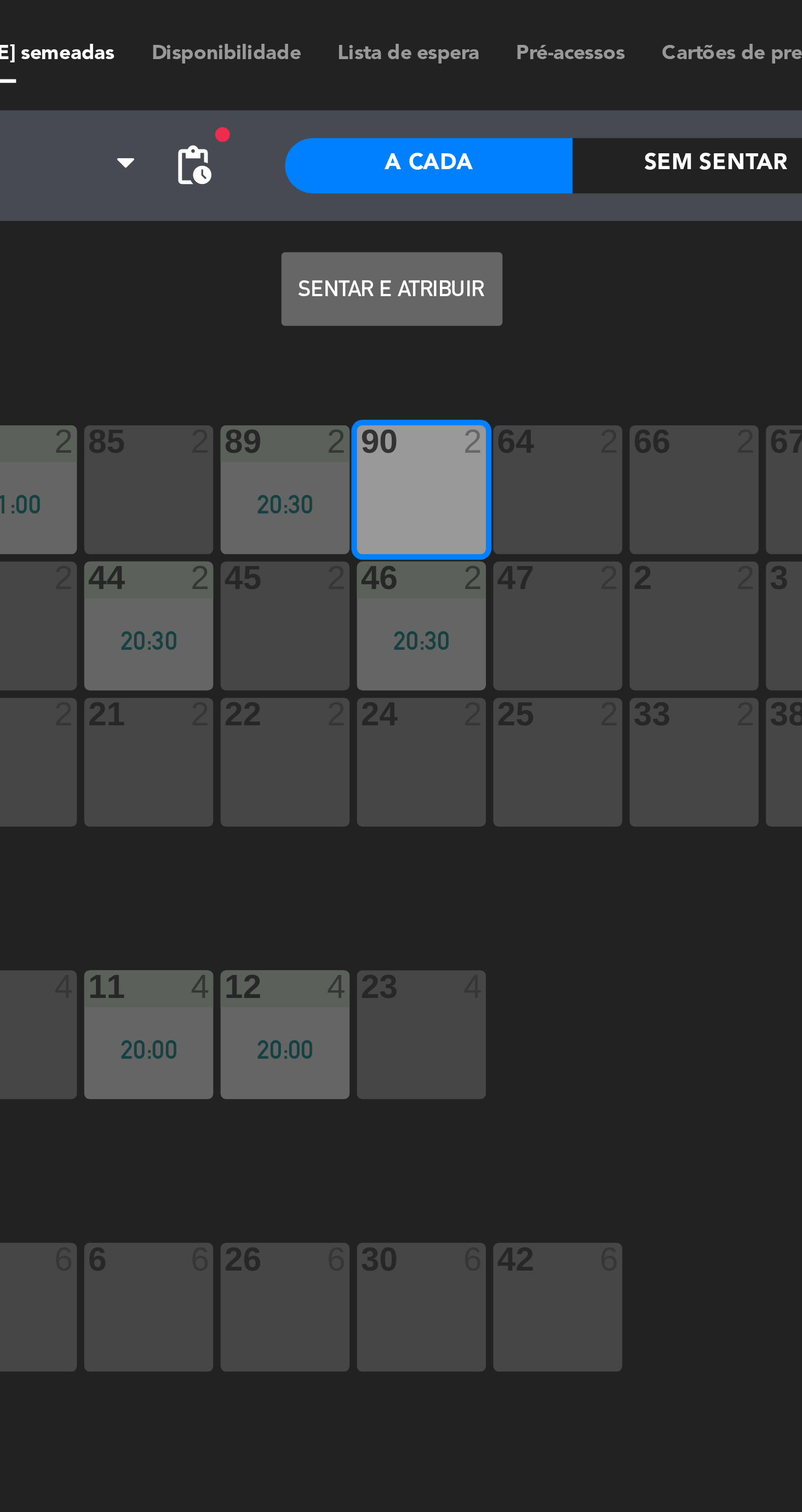
click at [459, 86] on button "Sentar e Atribuir" at bounding box center [441, 86] width 66 height 22
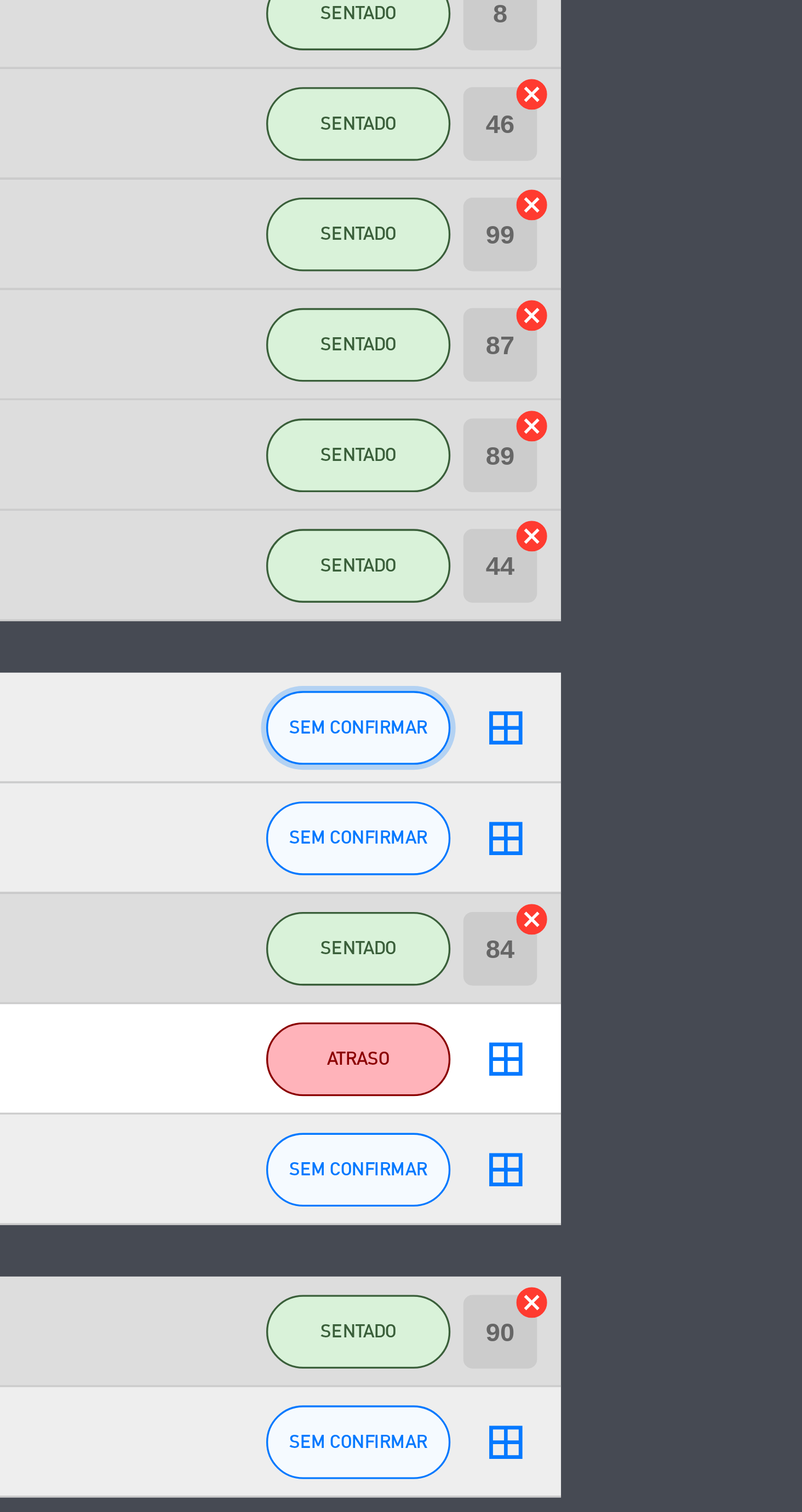
click at [654, 667] on span "SEM CONFIRMAR" at bounding box center [669, 670] width 41 height 6
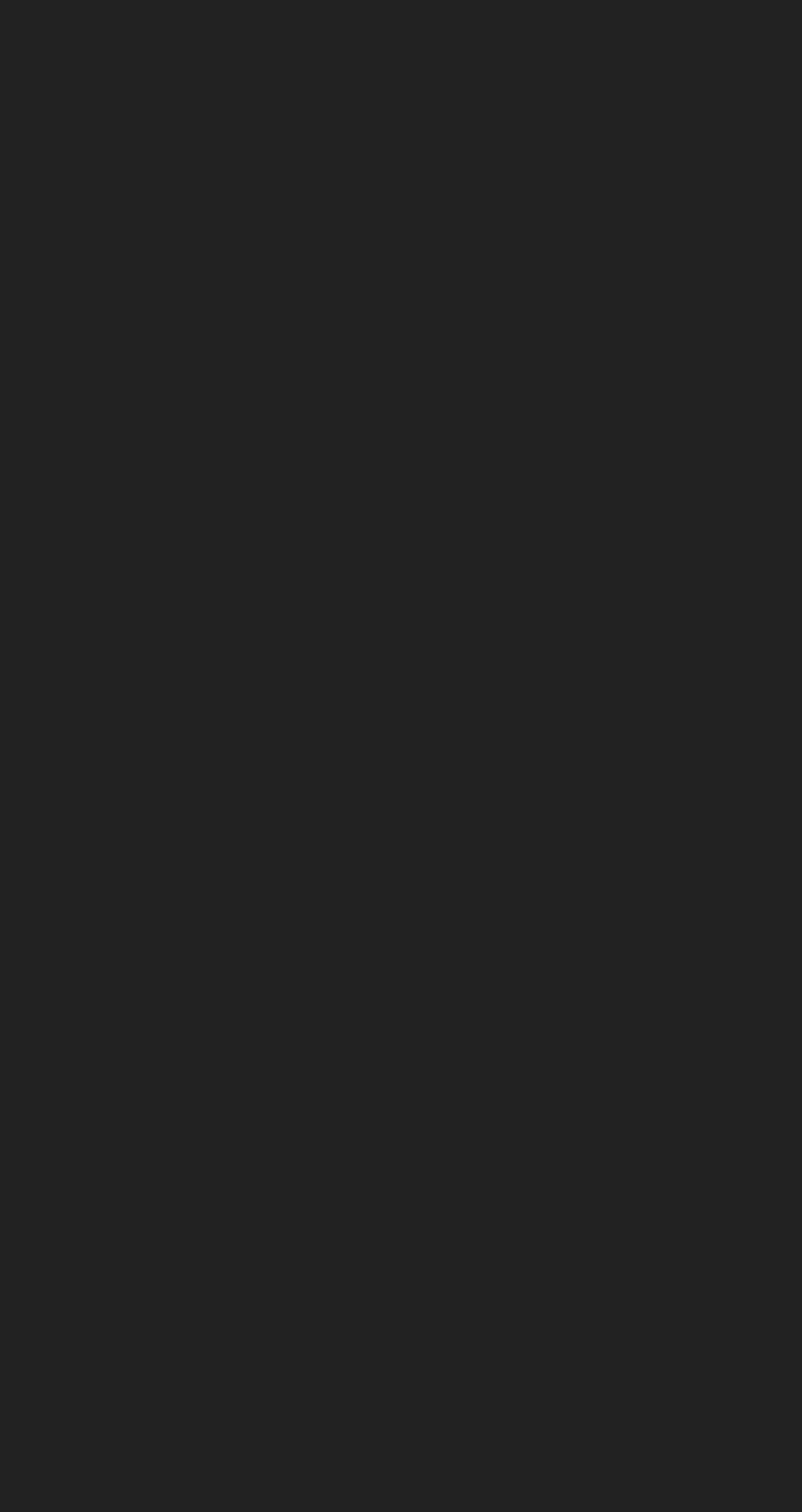
click at [667, 669] on div "close Cancelar NO-SHOW CONFIRMAR SERVIR ATRASO CHEGADA PARCIAL CHEGADA SENTAR P…" at bounding box center [401, 756] width 802 height 1512
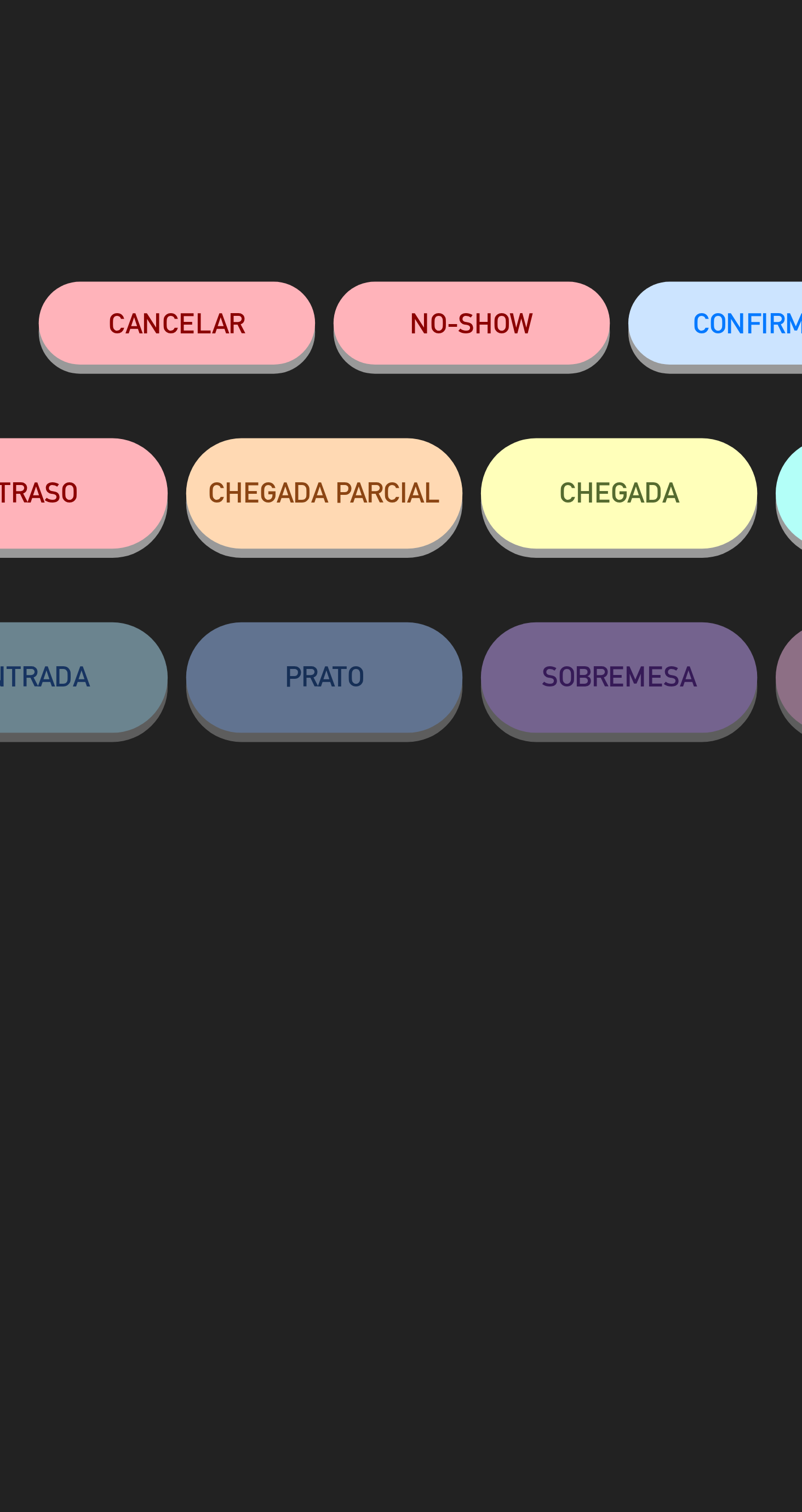
click at [366, 85] on div "NO-SHOW" at bounding box center [357, 107] width 82 height 47
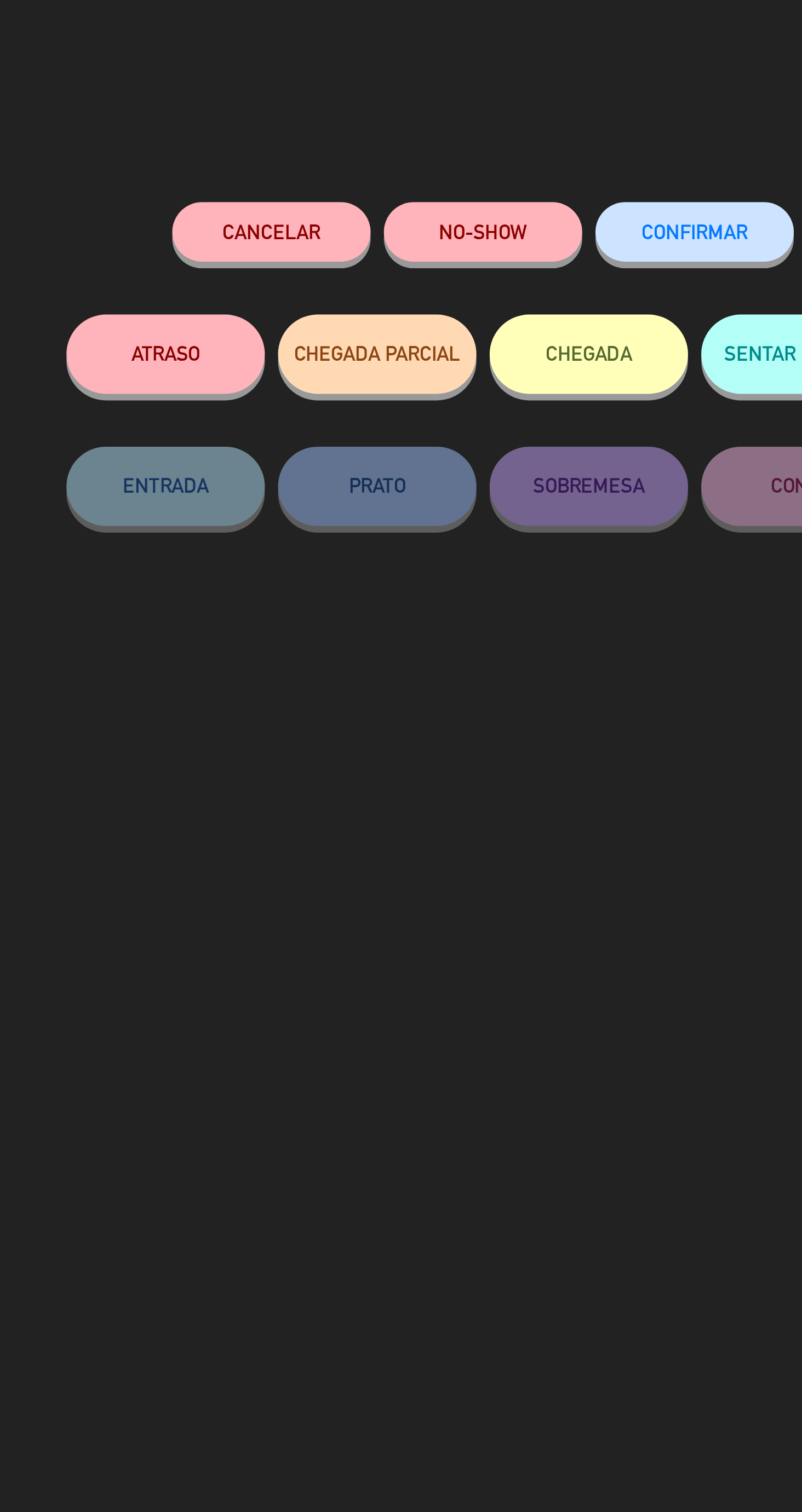
click at [361, 97] on button "NO-SHOW" at bounding box center [357, 96] width 82 height 25
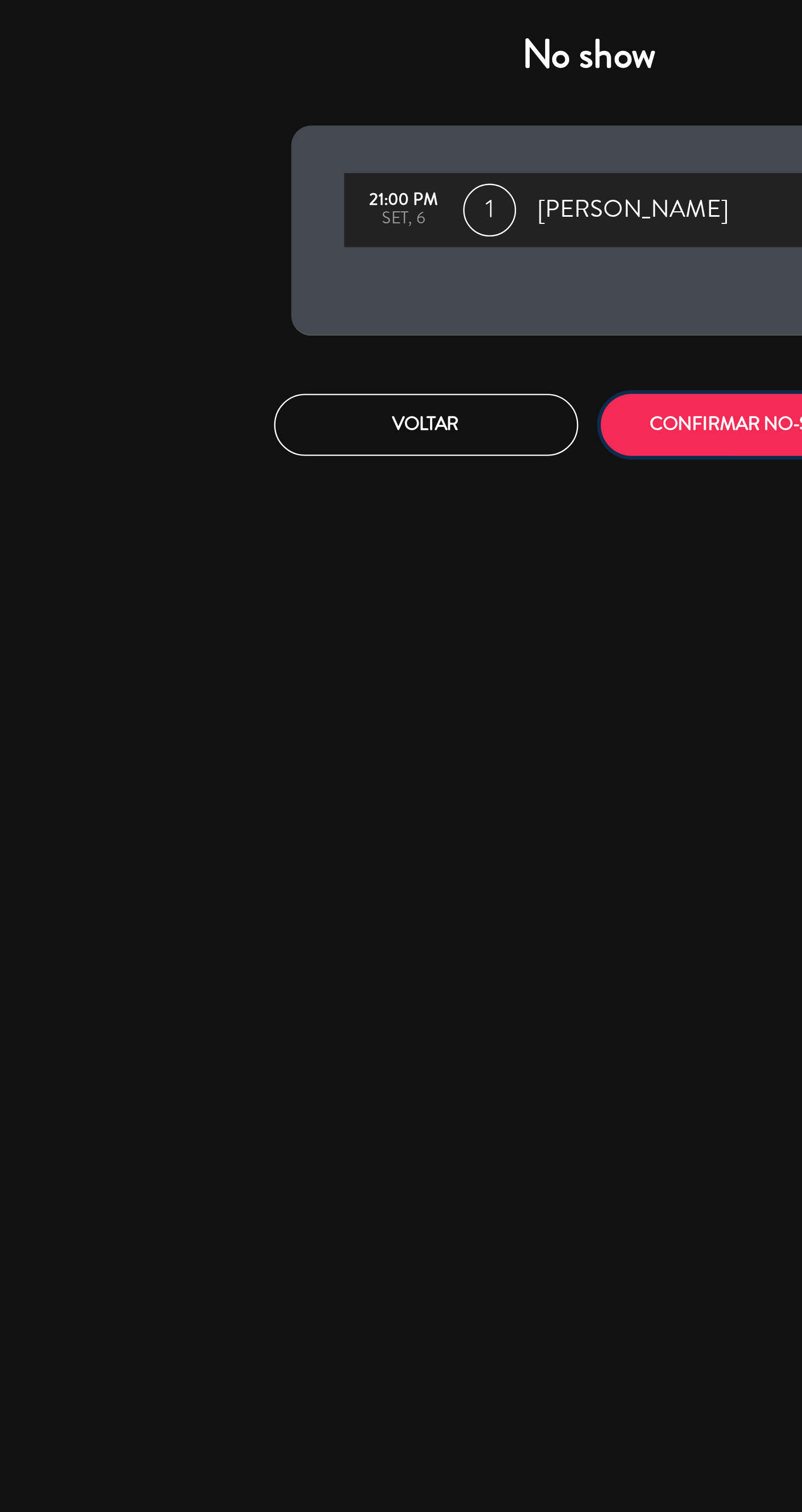
click at [456, 171] on button "CONFIRMAR NO-SHOW" at bounding box center [469, 176] width 126 height 25
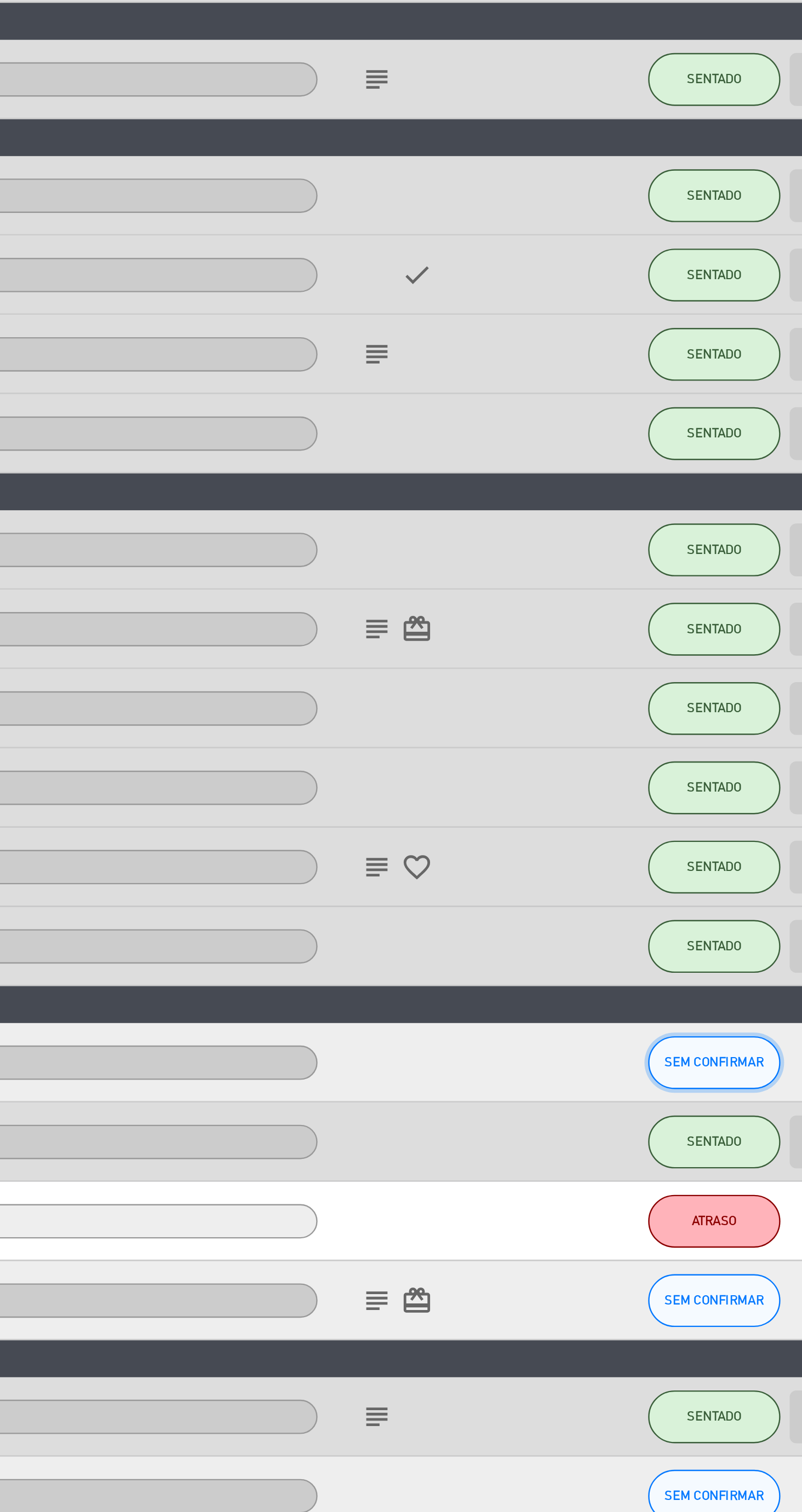
click at [677, 669] on span "SEM CONFIRMAR" at bounding box center [669, 670] width 41 height 6
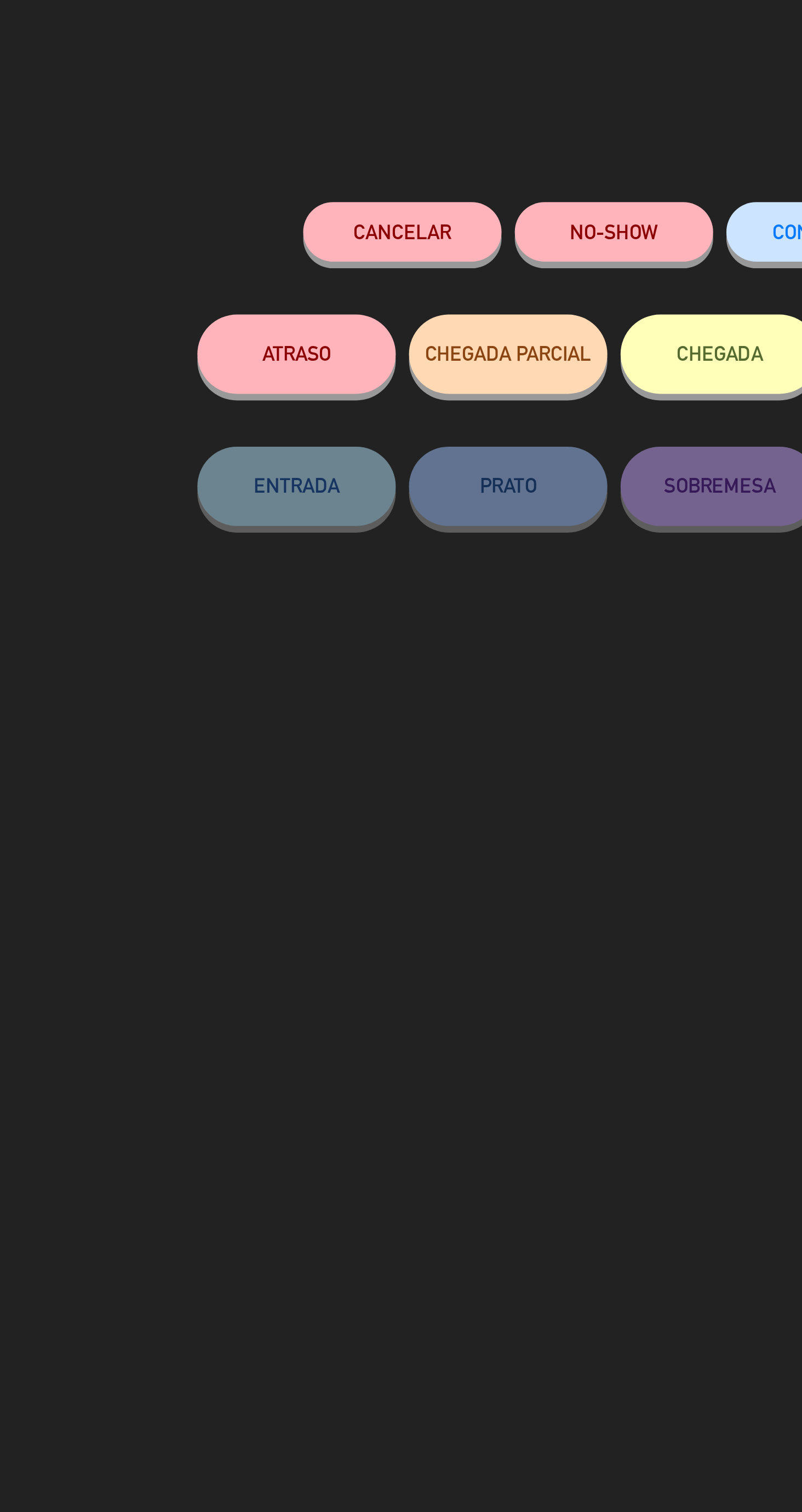
click at [357, 95] on button "NO-SHOW" at bounding box center [357, 96] width 82 height 25
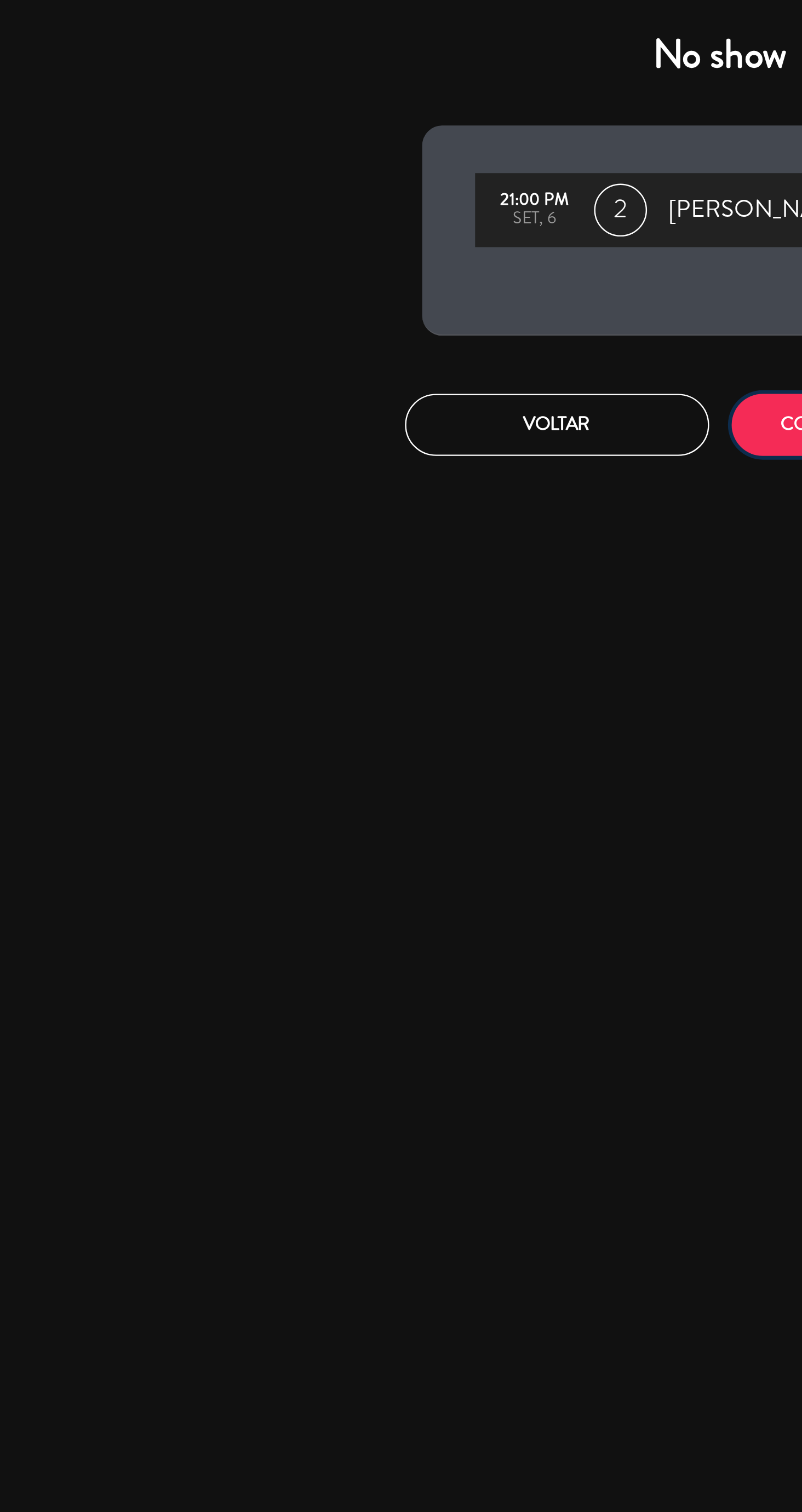
click at [409, 180] on button "CONFIRMAR NO-SHOW" at bounding box center [469, 176] width 126 height 25
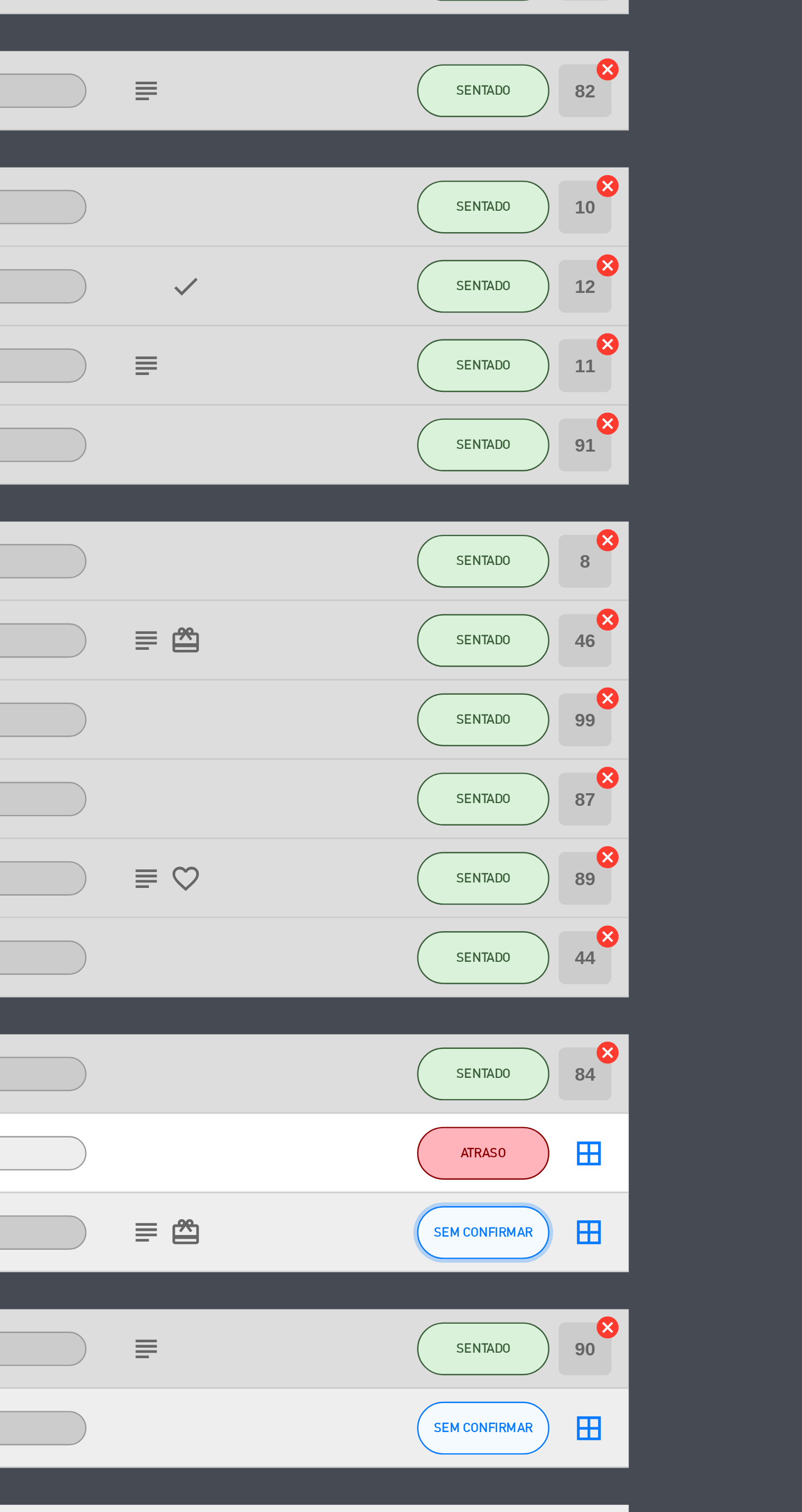
click at [672, 733] on span "SEM CONFIRMAR" at bounding box center [669, 736] width 41 height 6
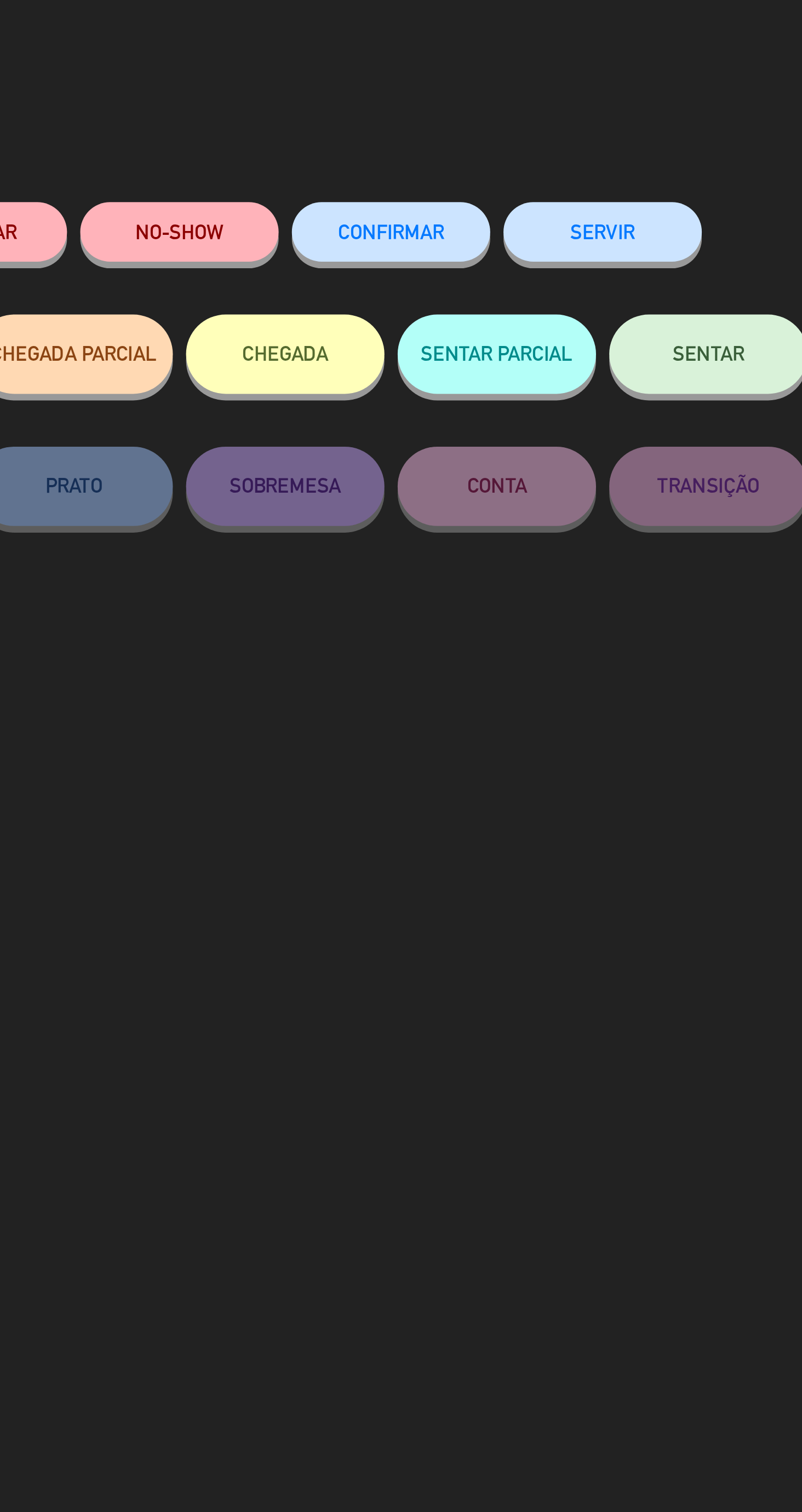
click at [365, 101] on button "NO-SHOW" at bounding box center [357, 96] width 82 height 25
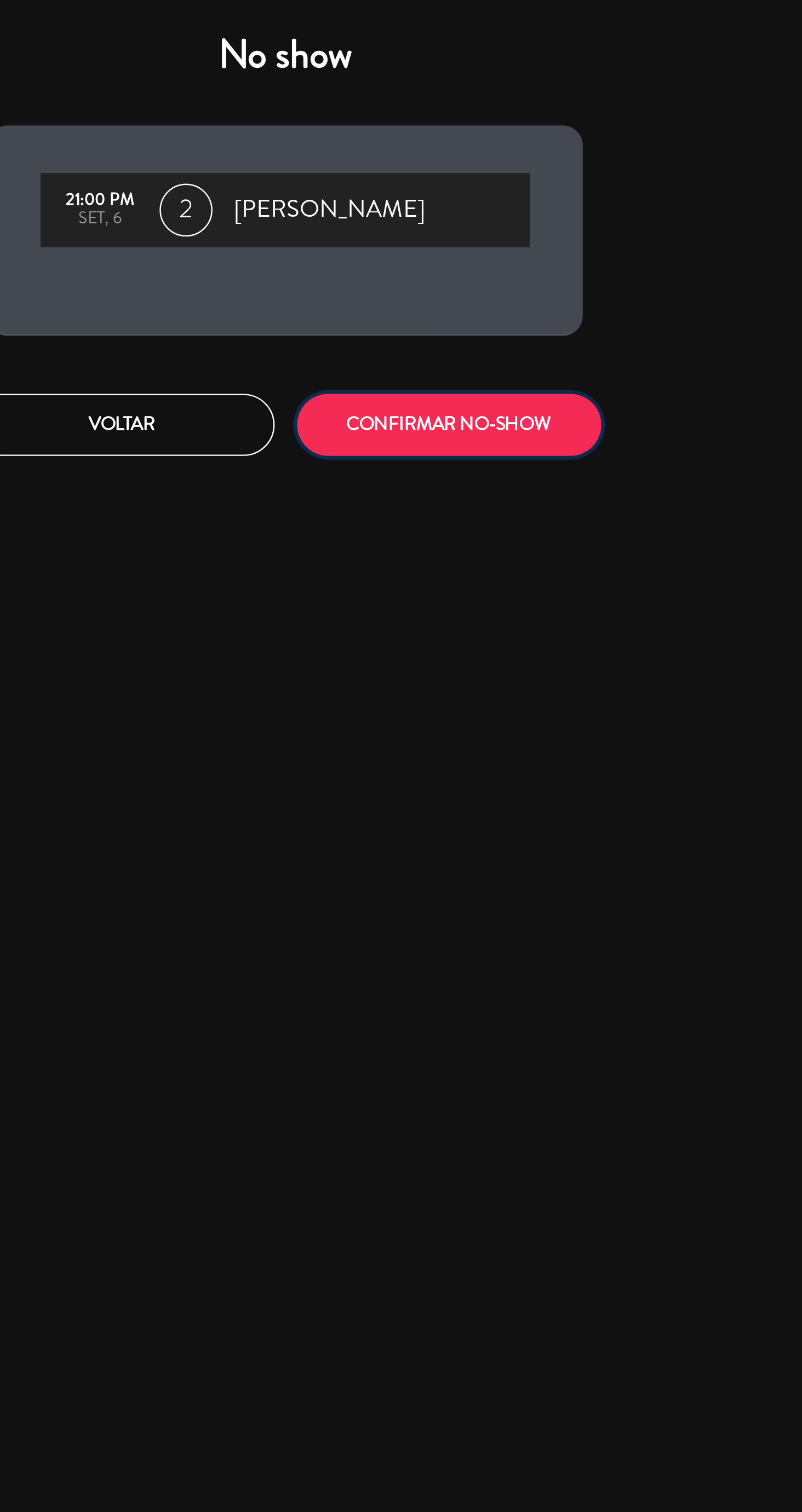
click at [500, 182] on button "CONFIRMAR NO-SHOW" at bounding box center [469, 176] width 126 height 25
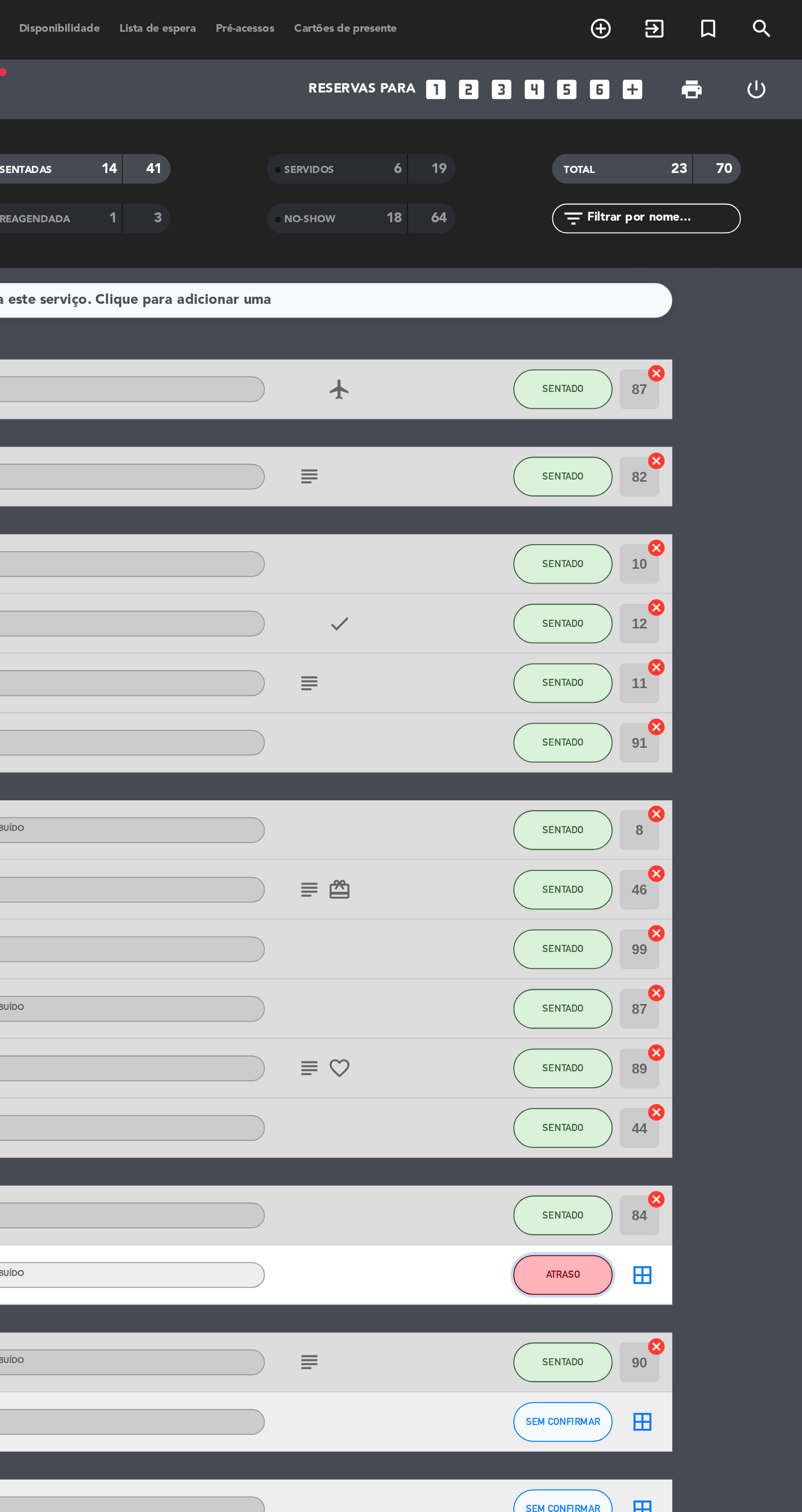
click at [672, 712] on button "ATRASO" at bounding box center [669, 703] width 55 height 22
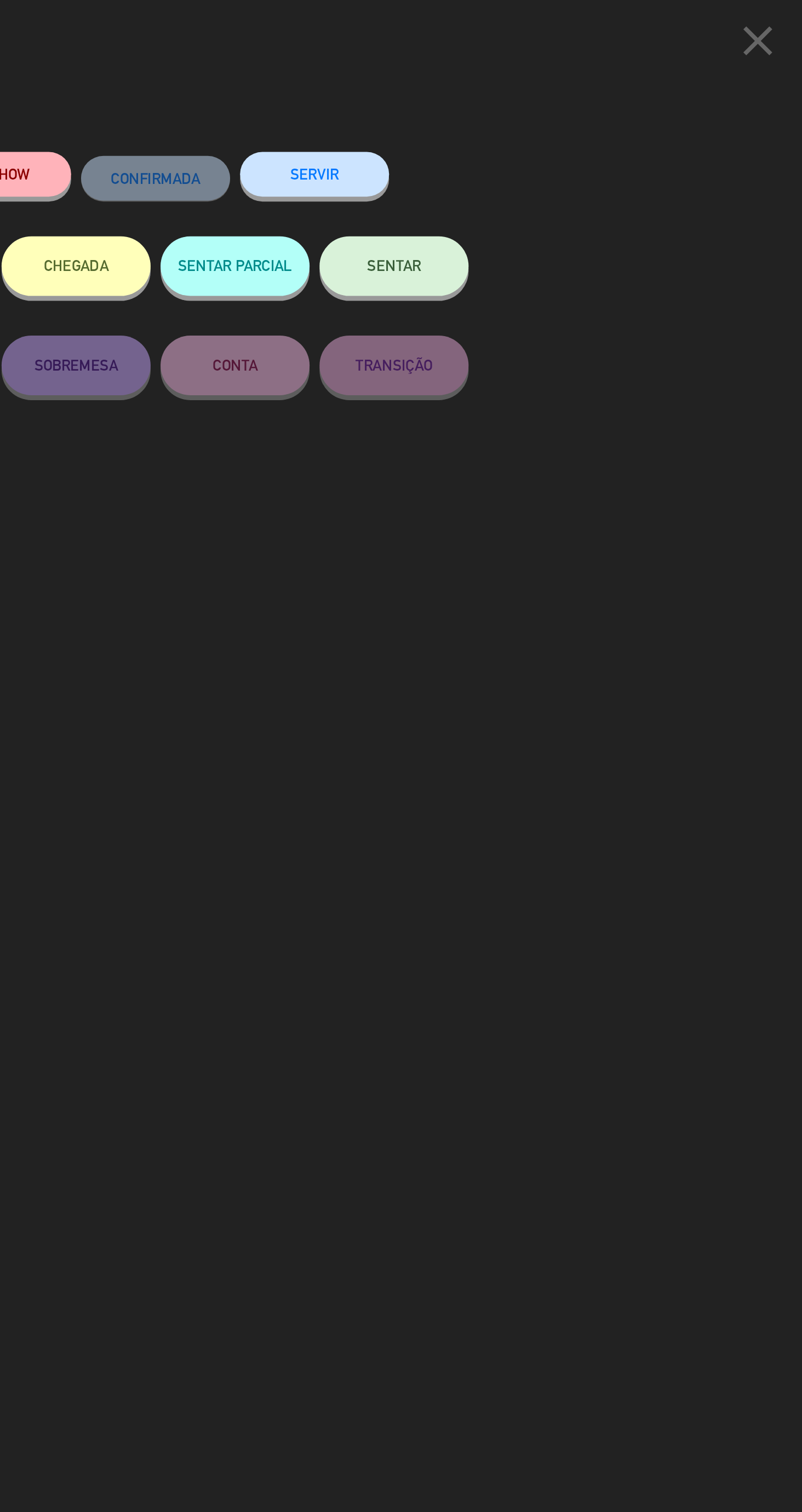
click at [583, 163] on button "SENTAR" at bounding box center [576, 147] width 82 height 33
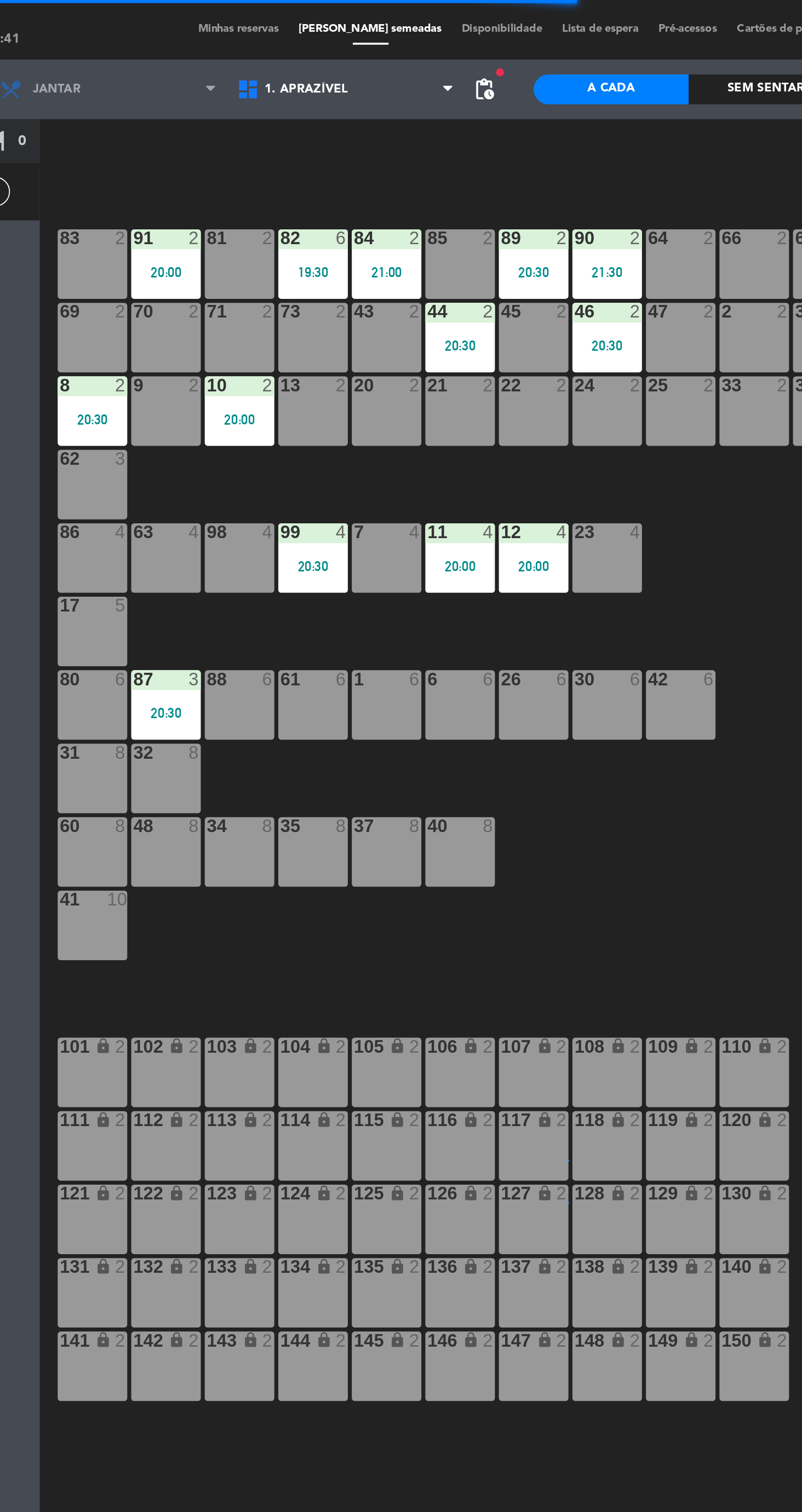
click at [168, 351] on div "17 5" at bounding box center [165, 348] width 38 height 38
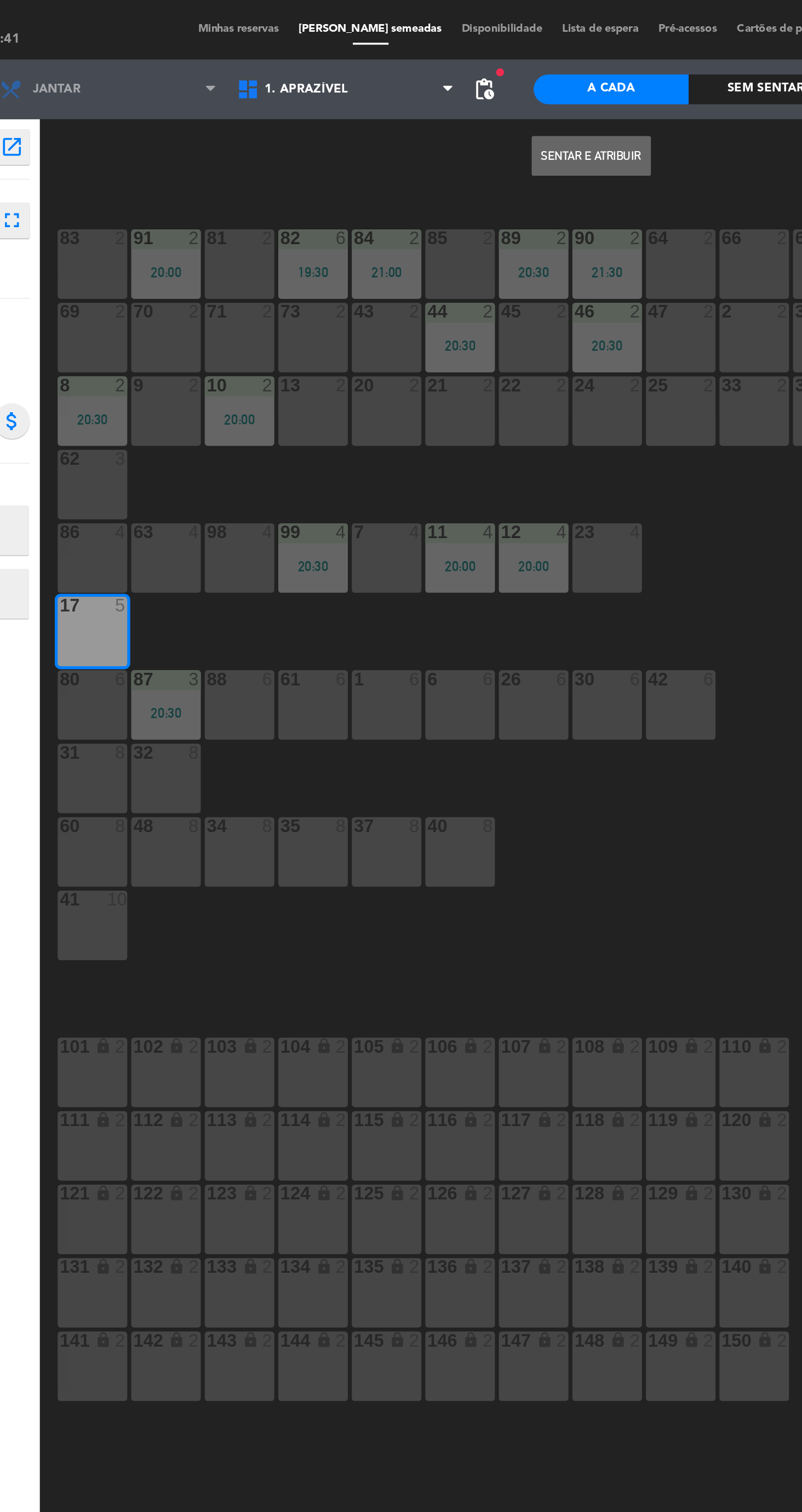
click at [461, 84] on button "Sentar e Atribuir" at bounding box center [441, 86] width 66 height 22
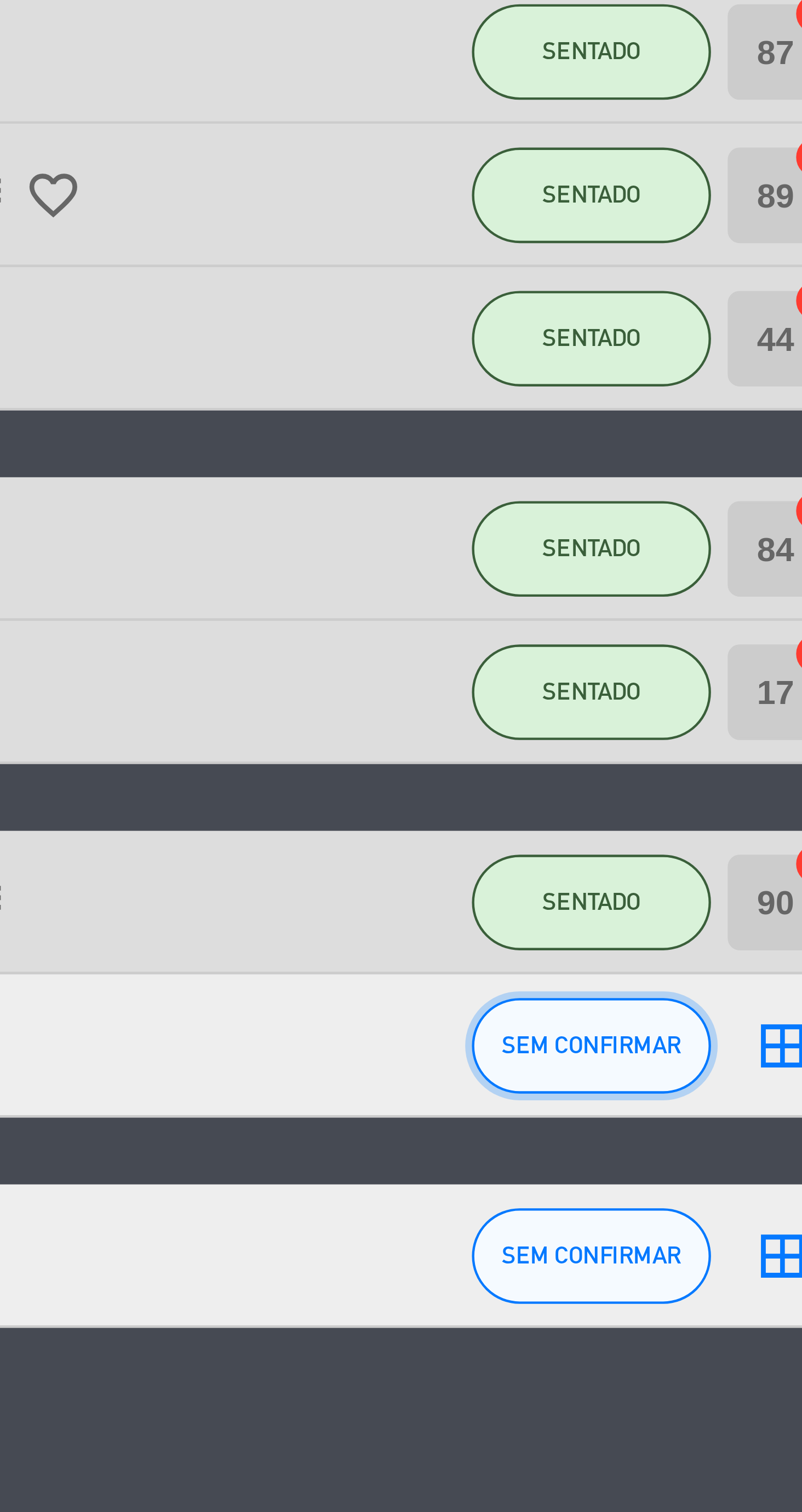
click at [675, 784] on span "SEM CONFIRMAR" at bounding box center [669, 784] width 41 height 6
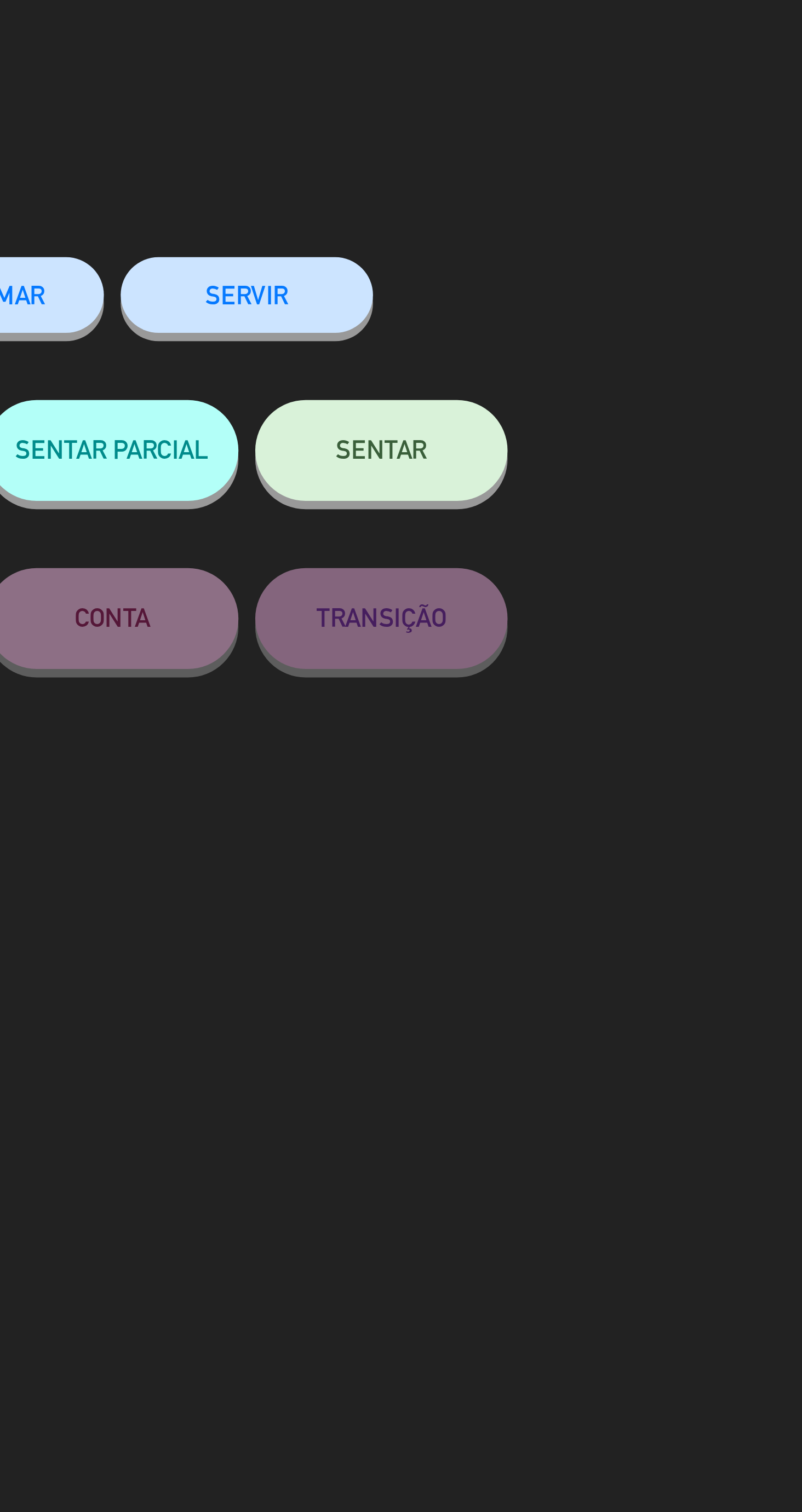
click at [603, 147] on button "SENTAR" at bounding box center [576, 147] width 82 height 33
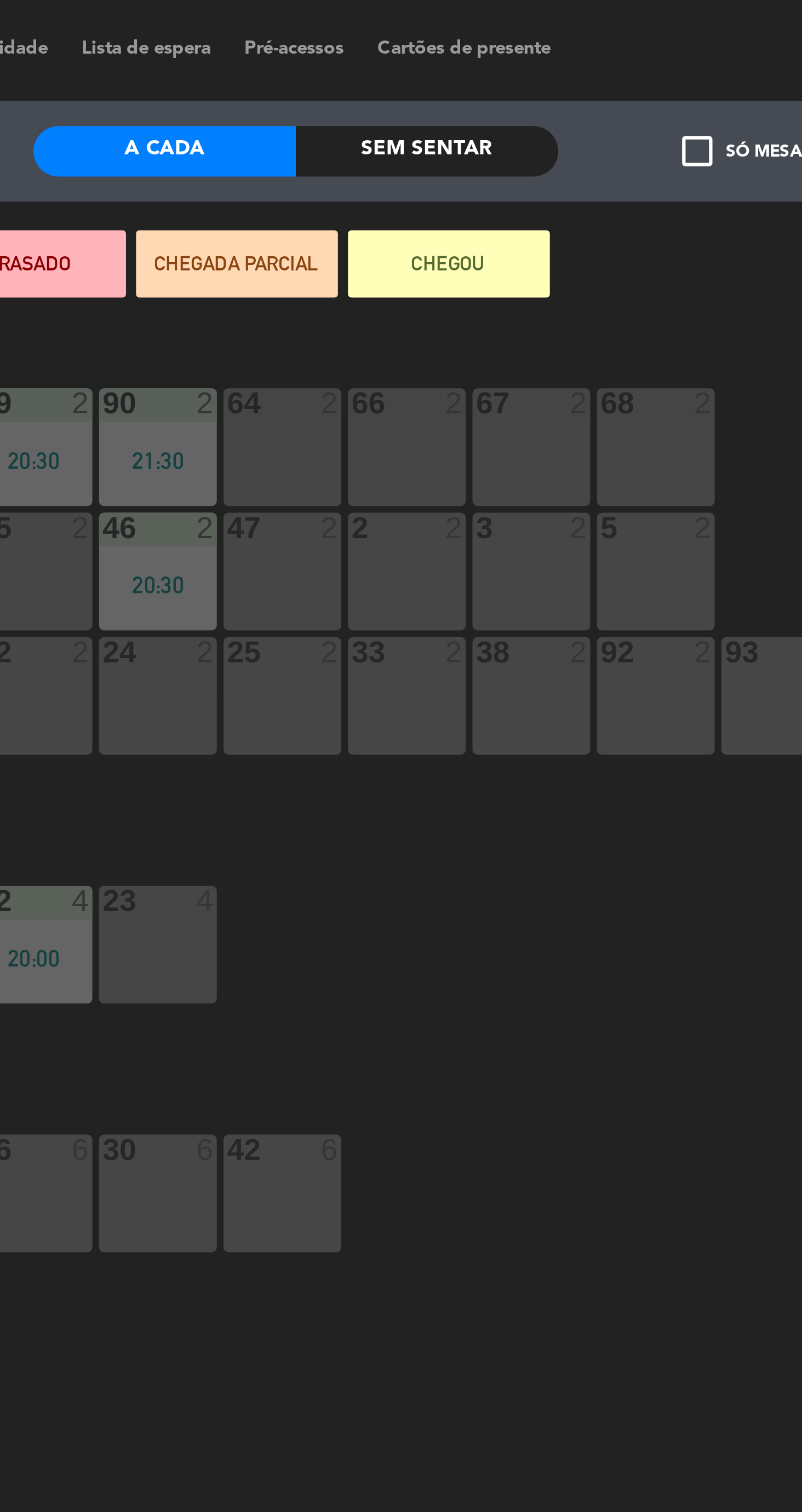
click at [616, 180] on div "5 2" at bounding box center [611, 186] width 38 height 38
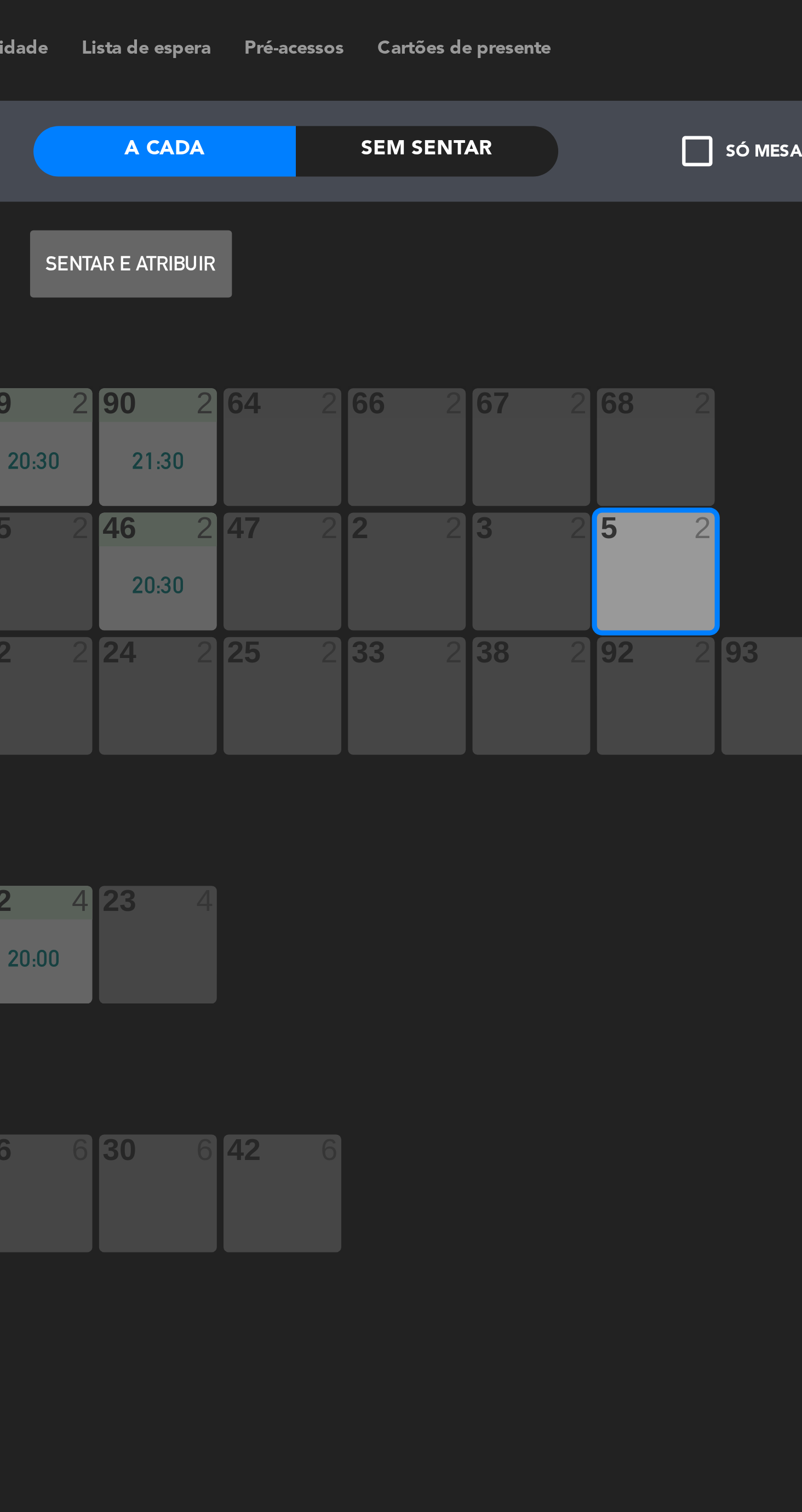
click at [449, 81] on button "Sentar e Atribuir" at bounding box center [441, 86] width 66 height 22
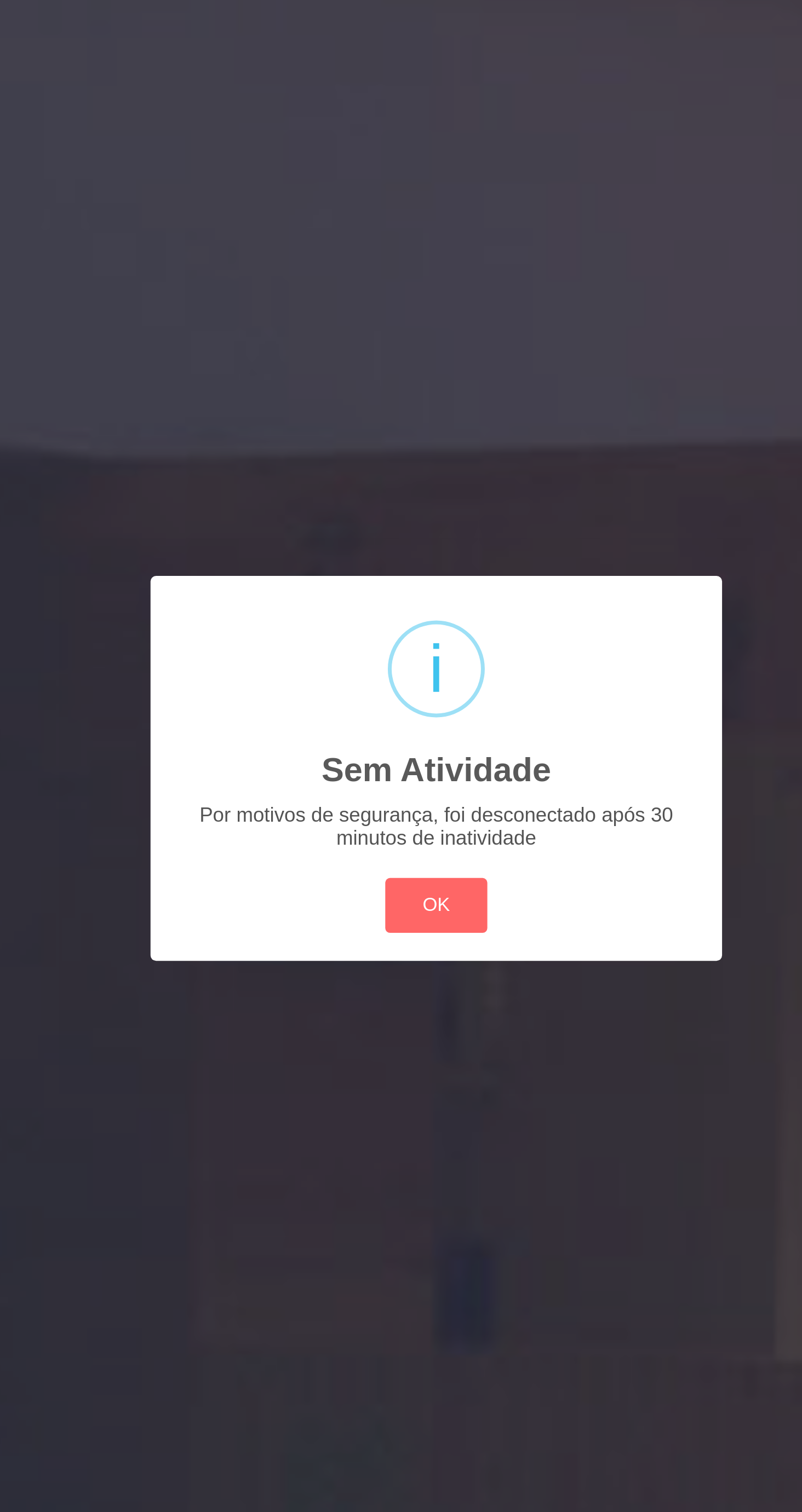
click at [399, 812] on button "OK" at bounding box center [401, 814] width 44 height 24
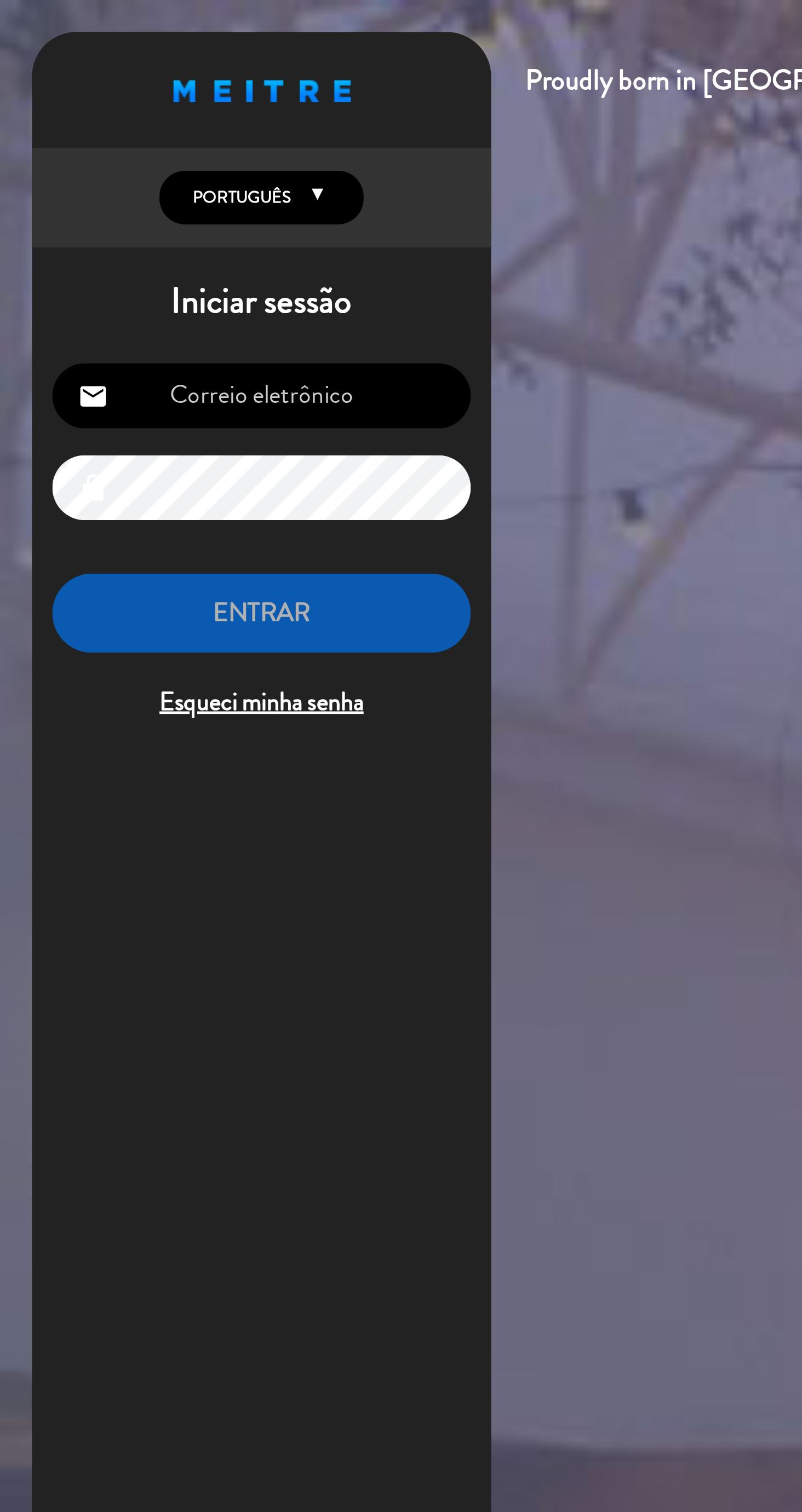
click at [153, 165] on input "email" at bounding box center [112, 170] width 180 height 28
type input "[EMAIL_ADDRESS][DOMAIN_NAME]"
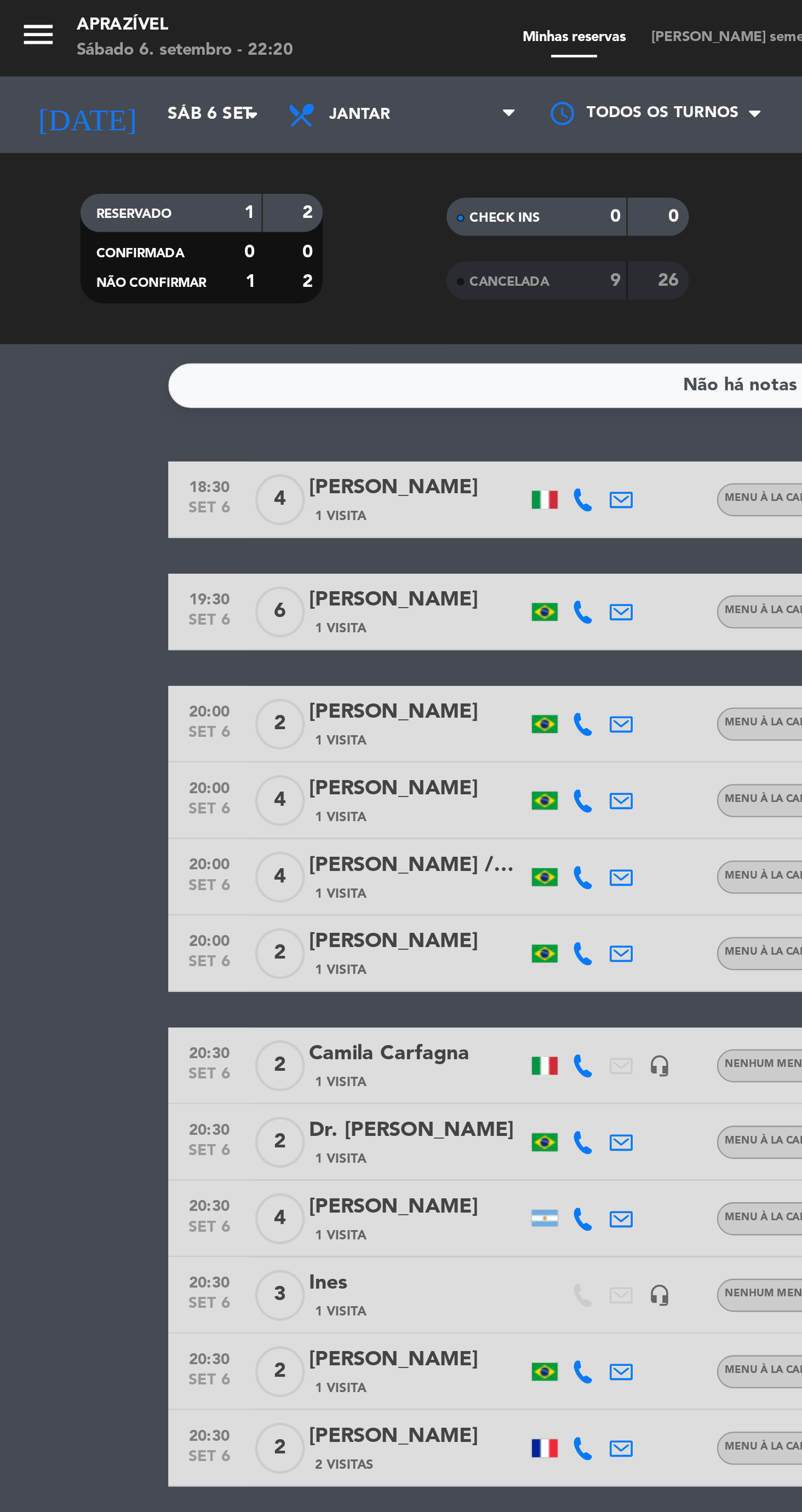
click at [151, 236] on div "18:30 [DATE] 4 [PERSON_NAME] 1 Visita Menu À La Carte airplanemode_active SENTA…" at bounding box center [400, 523] width 657 height 650
